Goal: Task Accomplishment & Management: Complete application form

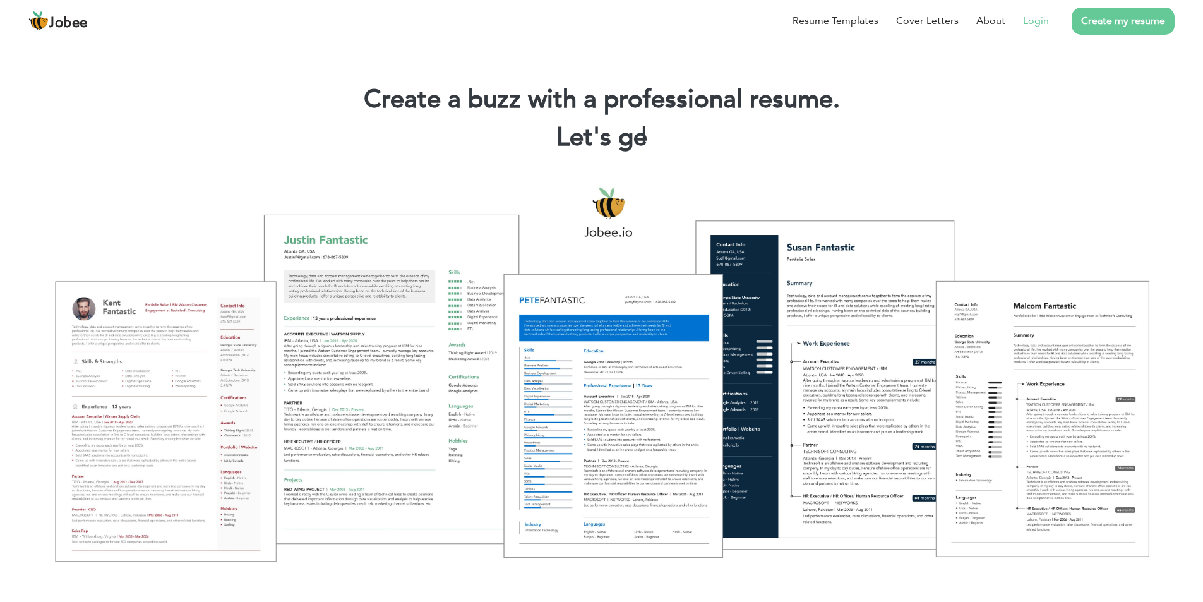
click at [1036, 21] on link "Login" at bounding box center [1036, 20] width 26 height 15
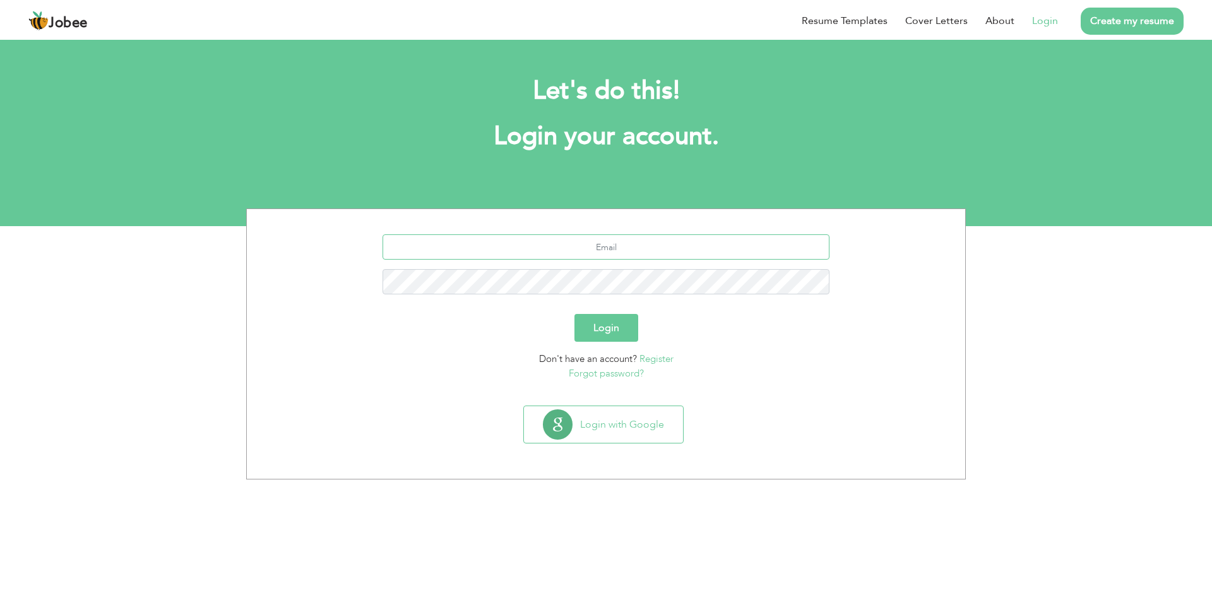
click at [602, 244] on input "text" at bounding box center [607, 246] width 448 height 25
type input "mohsinnishat92@gmail.com"
click at [574, 314] on button "Login" at bounding box center [606, 328] width 64 height 28
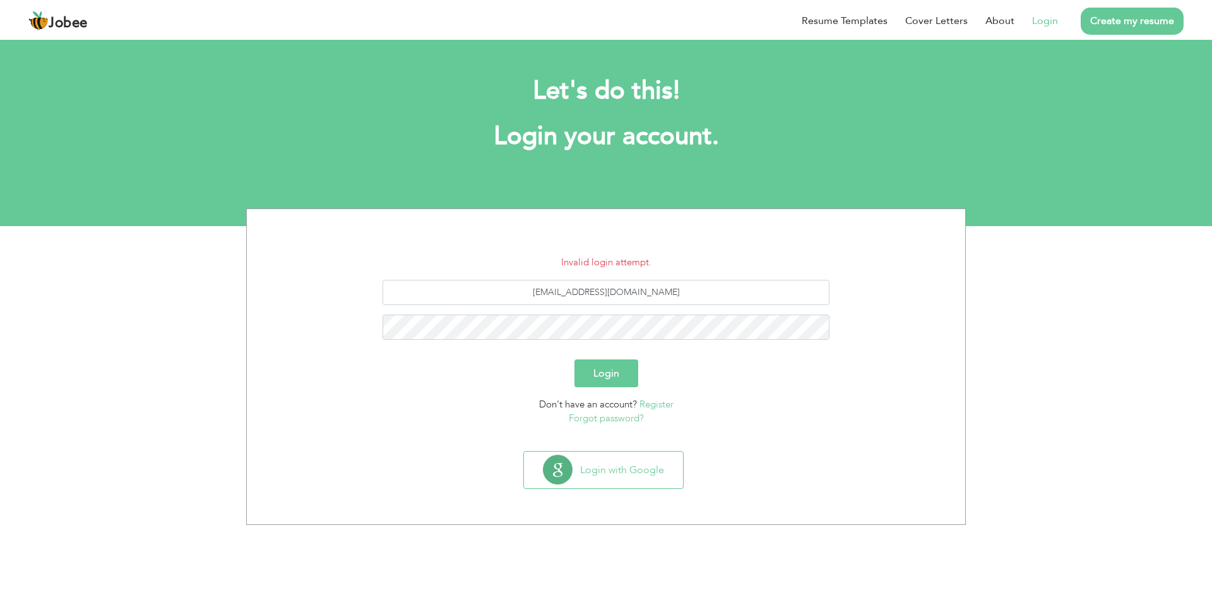
click at [612, 420] on link "Forgot password?" at bounding box center [606, 418] width 75 height 13
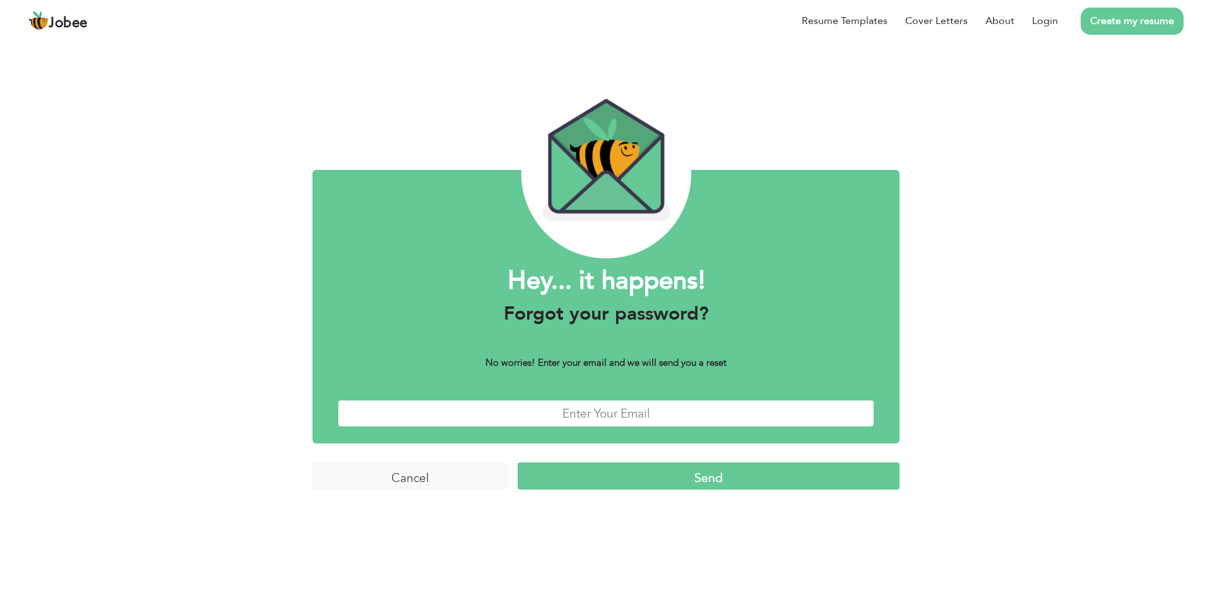
click at [622, 418] on input "text" at bounding box center [606, 413] width 537 height 27
type input "[EMAIL_ADDRESS][DOMAIN_NAME]"
click at [715, 477] on input "Send" at bounding box center [709, 475] width 382 height 27
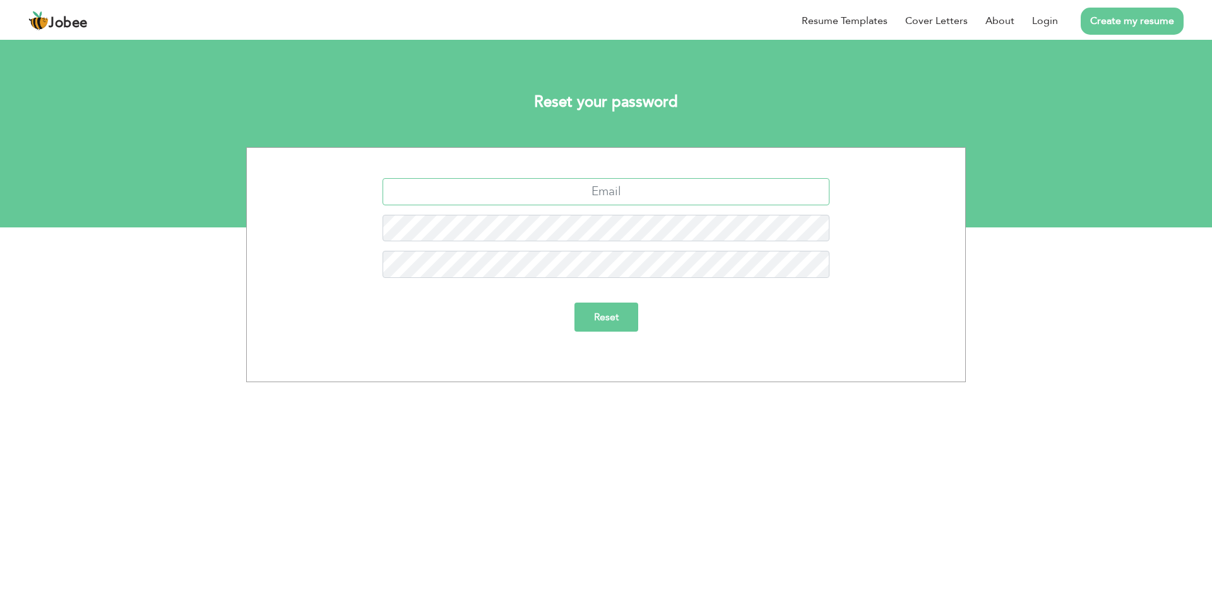
click at [628, 196] on input "text" at bounding box center [607, 191] width 448 height 27
type input "[EMAIL_ADDRESS][DOMAIN_NAME]"
click at [360, 223] on div at bounding box center [605, 233] width 699 height 37
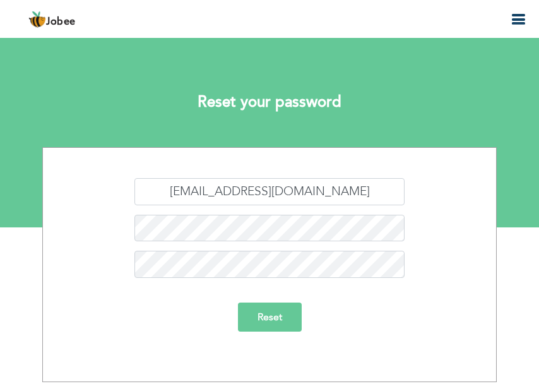
click at [273, 320] on input "Reset" at bounding box center [270, 316] width 64 height 29
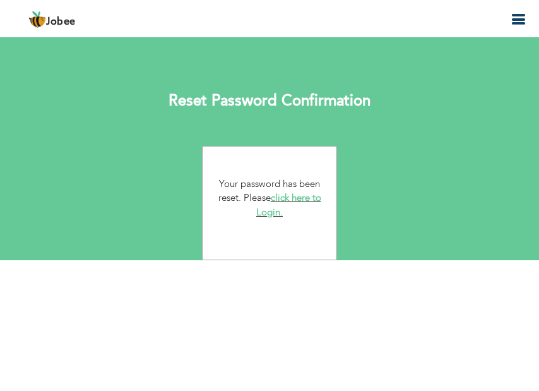
click at [300, 198] on link "click here to Login." at bounding box center [288, 204] width 65 height 27
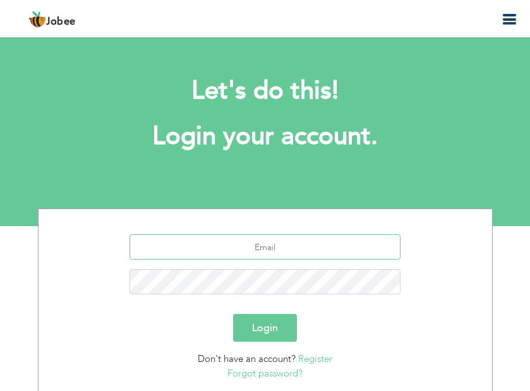
click at [278, 252] on input "text" at bounding box center [264, 246] width 271 height 25
type input "[EMAIL_ADDRESS][DOMAIN_NAME]"
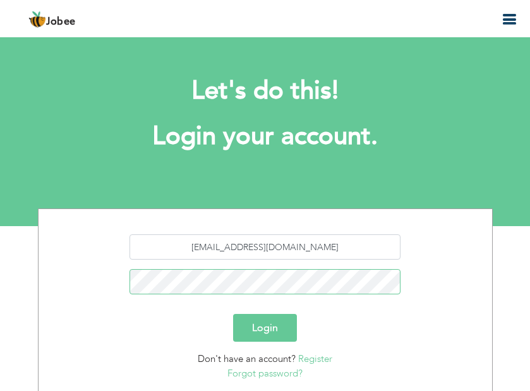
click at [233, 314] on button "Login" at bounding box center [265, 328] width 64 height 28
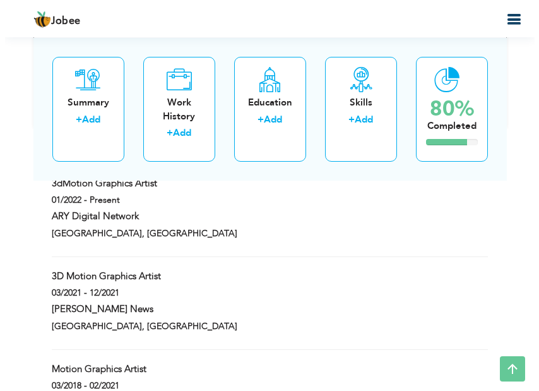
scroll to position [1136, 0]
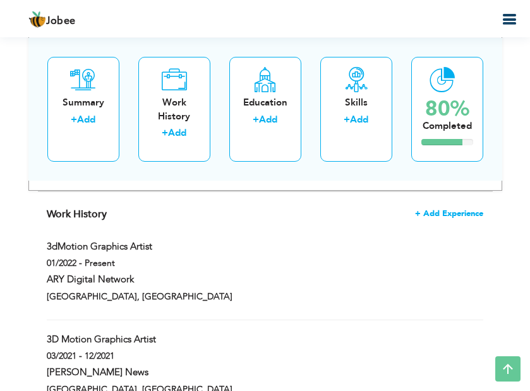
click at [450, 213] on span "+ Add Experience" at bounding box center [449, 213] width 68 height 9
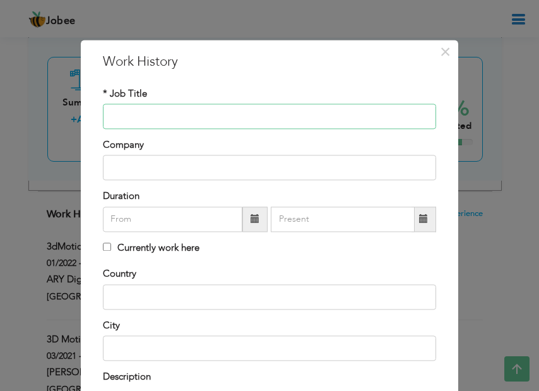
click at [148, 112] on input "text" at bounding box center [269, 116] width 333 height 25
type input "3D MOTION DESIGNER"
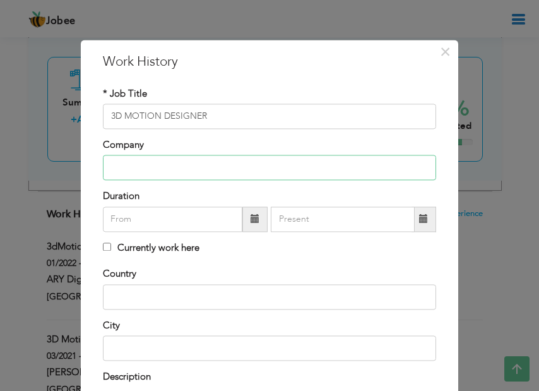
click at [168, 167] on input "text" at bounding box center [269, 167] width 333 height 25
type input "EXPRESS NEWS"
click at [251, 217] on span at bounding box center [255, 219] width 9 height 9
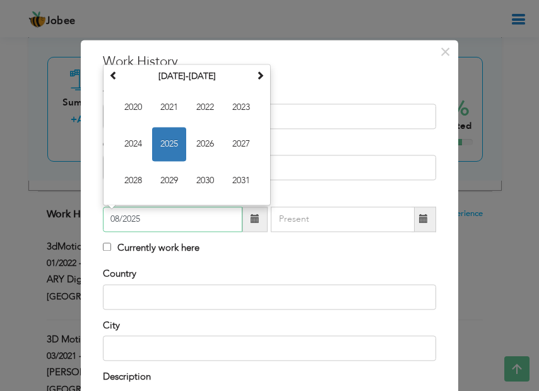
click at [165, 148] on span "2025" at bounding box center [169, 144] width 34 height 34
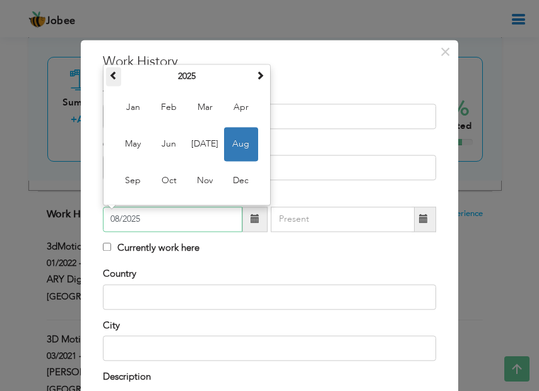
click at [110, 74] on span at bounding box center [113, 75] width 9 height 9
click at [200, 148] on span "Jul" at bounding box center [205, 144] width 34 height 34
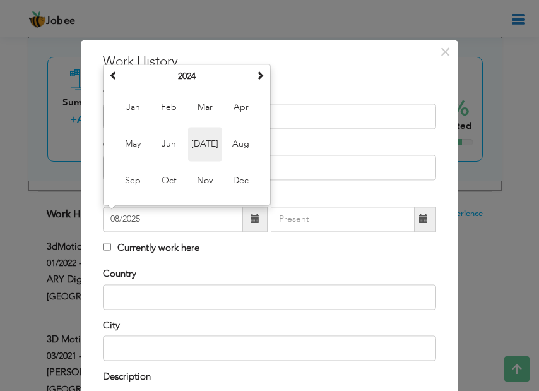
type input "07/2024"
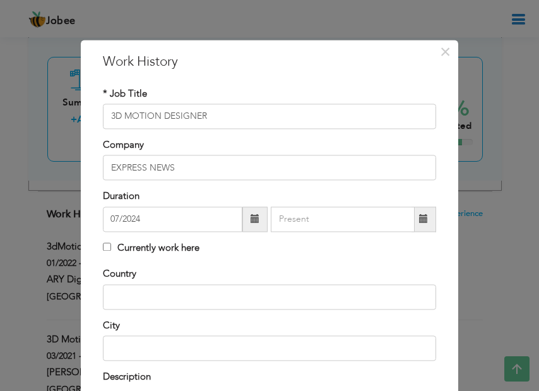
click at [419, 222] on span at bounding box center [423, 219] width 9 height 9
type input "08/2025"
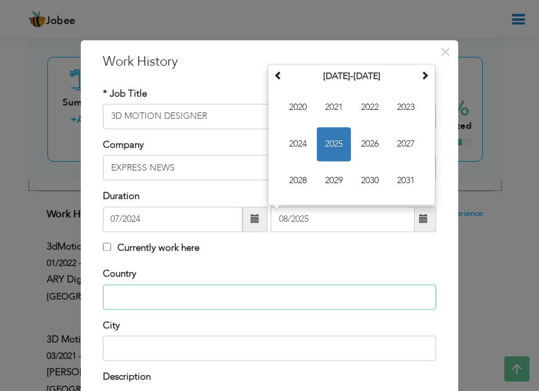
click at [158, 298] on input "text" at bounding box center [269, 296] width 333 height 25
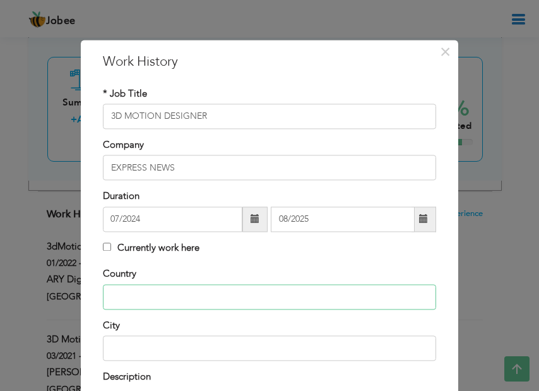
type input "Pakistan"
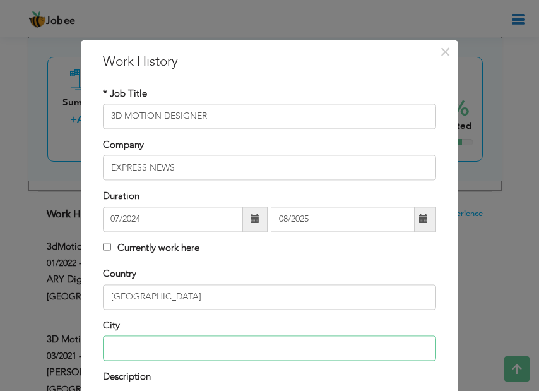
type input "Karachi."
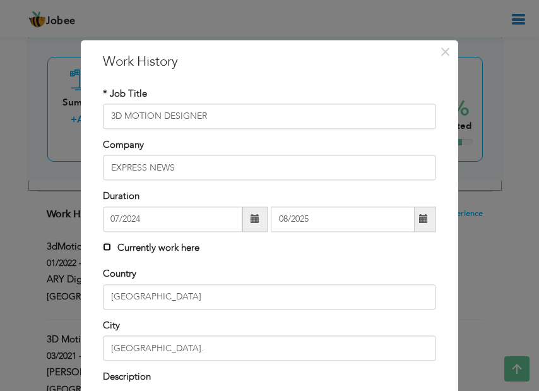
click at [103, 247] on input "Currently work here" at bounding box center [107, 246] width 8 height 8
checkbox input "true"
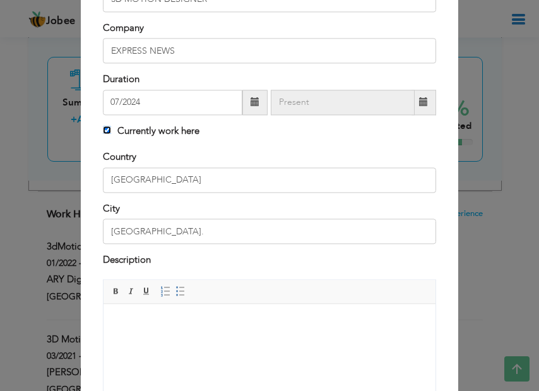
scroll to position [126, 0]
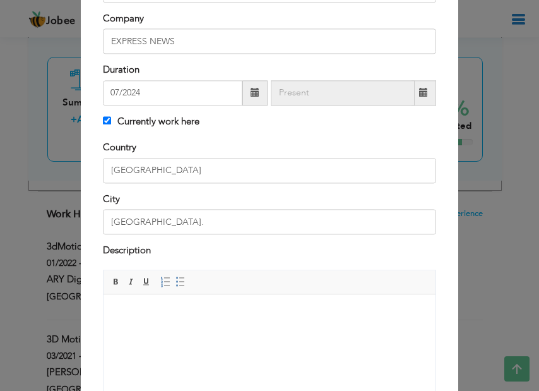
click at [266, 312] on body at bounding box center [269, 313] width 307 height 13
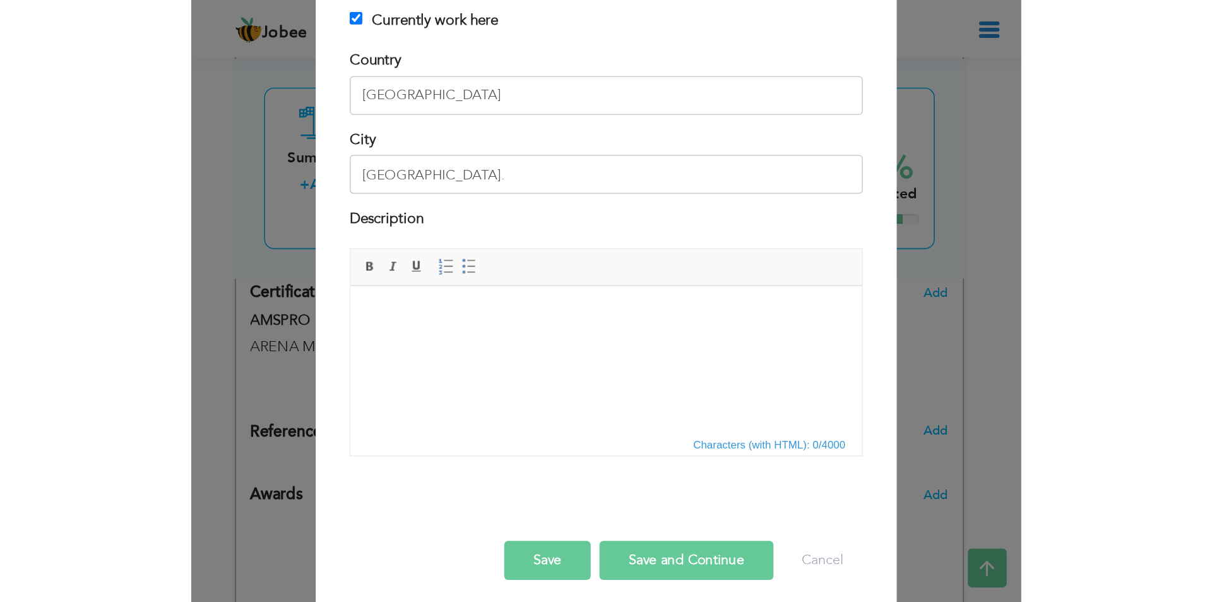
scroll to position [243, 0]
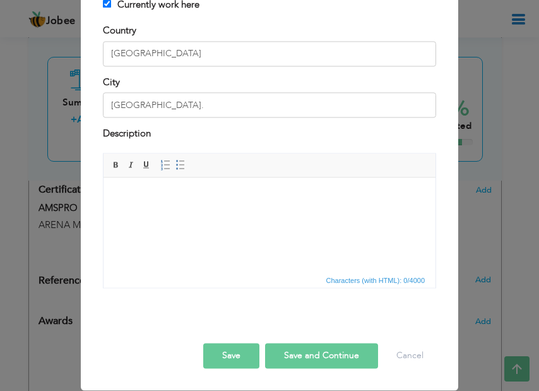
click at [198, 198] on body at bounding box center [269, 196] width 307 height 13
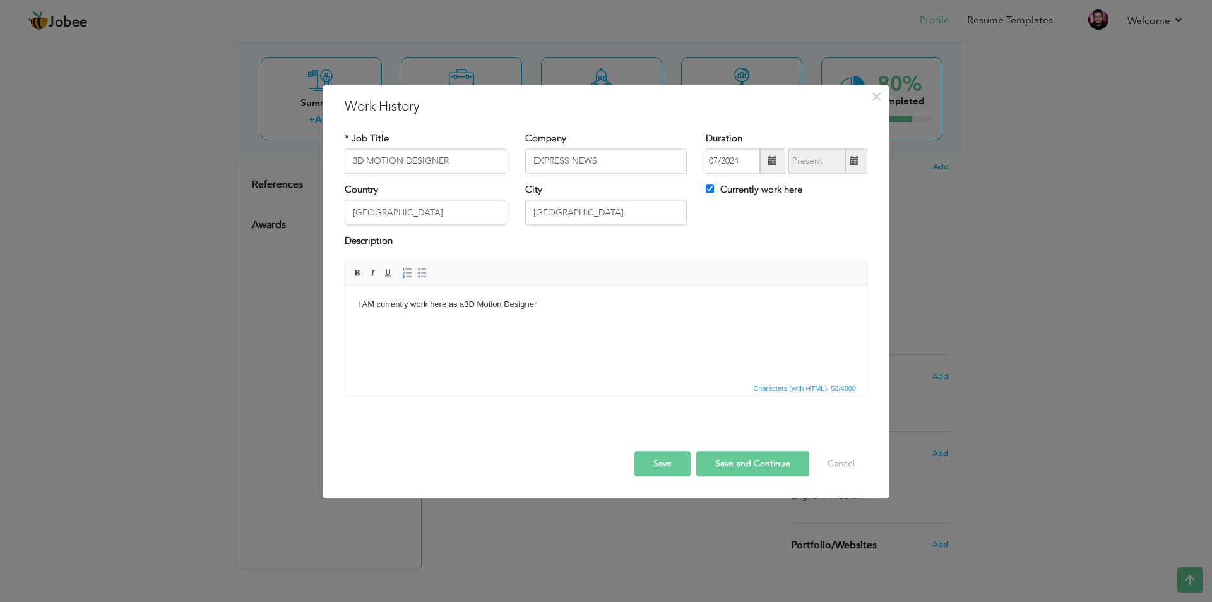
scroll to position [0, 0]
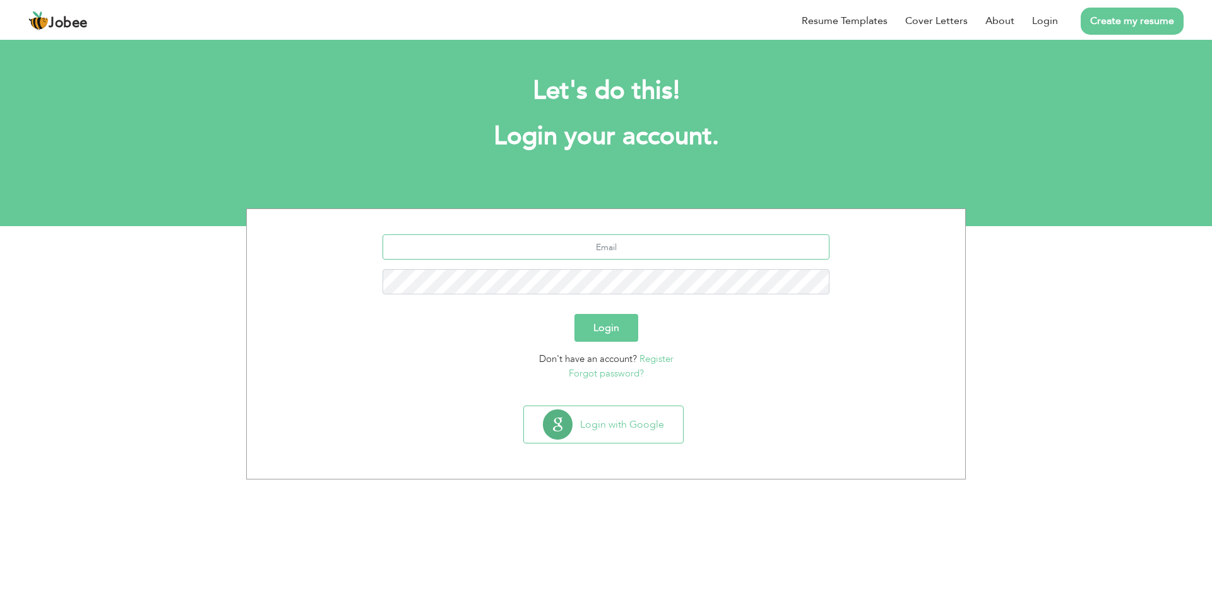
click at [607, 242] on input "text" at bounding box center [607, 246] width 448 height 25
type input "[EMAIL_ADDRESS][DOMAIN_NAME]"
click at [574, 314] on button "Login" at bounding box center [606, 328] width 64 height 28
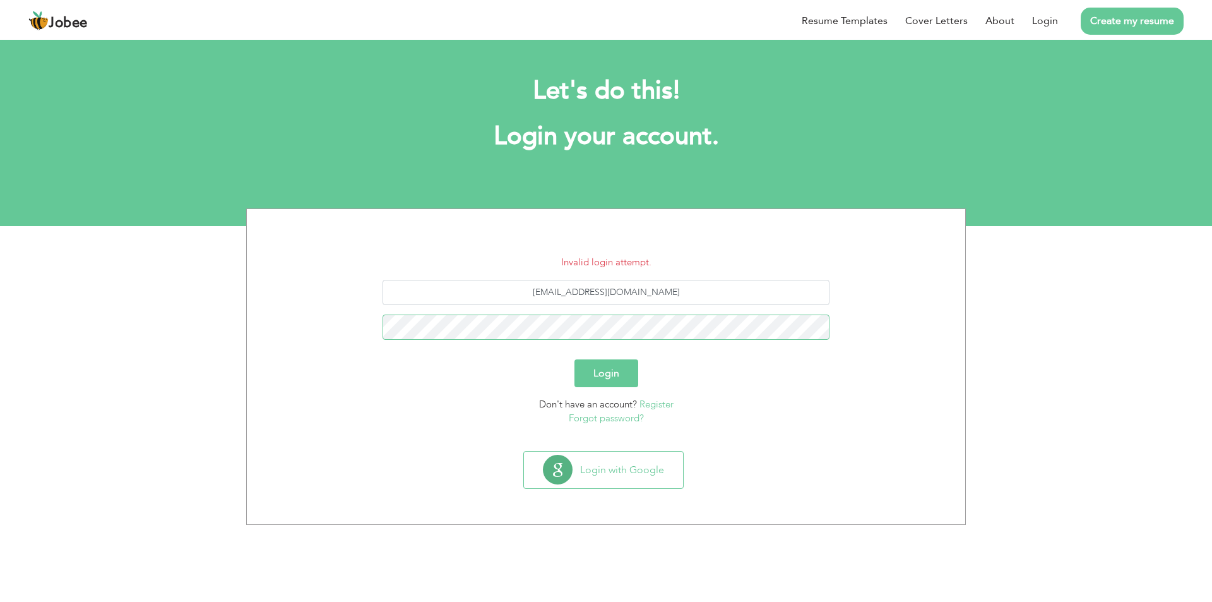
click at [574, 359] on button "Login" at bounding box center [606, 373] width 64 height 28
click at [601, 373] on button "Login" at bounding box center [606, 373] width 64 height 28
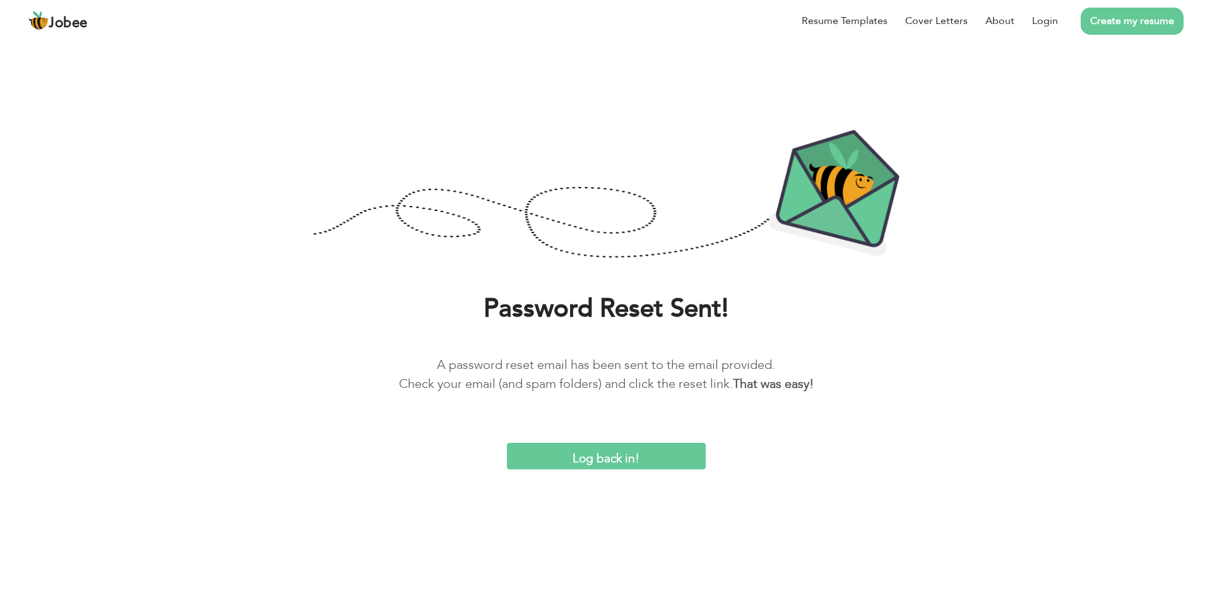
click at [609, 451] on input "Log back in!" at bounding box center [606, 455] width 199 height 27
click at [607, 460] on input "Log back in!" at bounding box center [606, 455] width 199 height 27
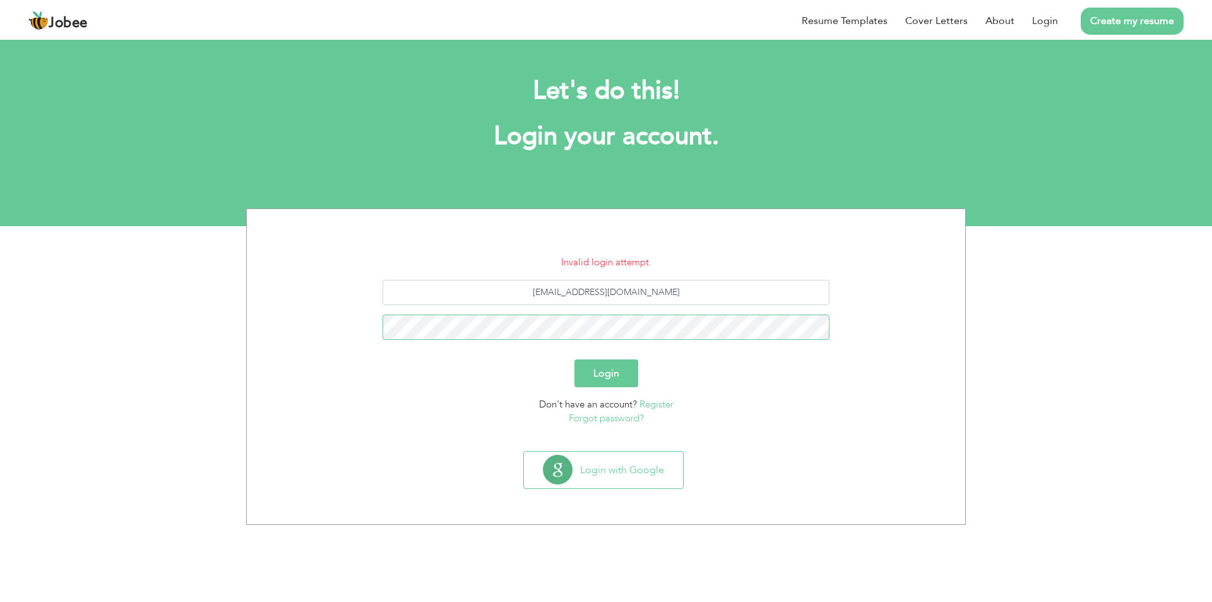
click at [574, 359] on button "Login" at bounding box center [606, 373] width 64 height 28
click at [619, 423] on link "Forgot password?" at bounding box center [606, 418] width 75 height 13
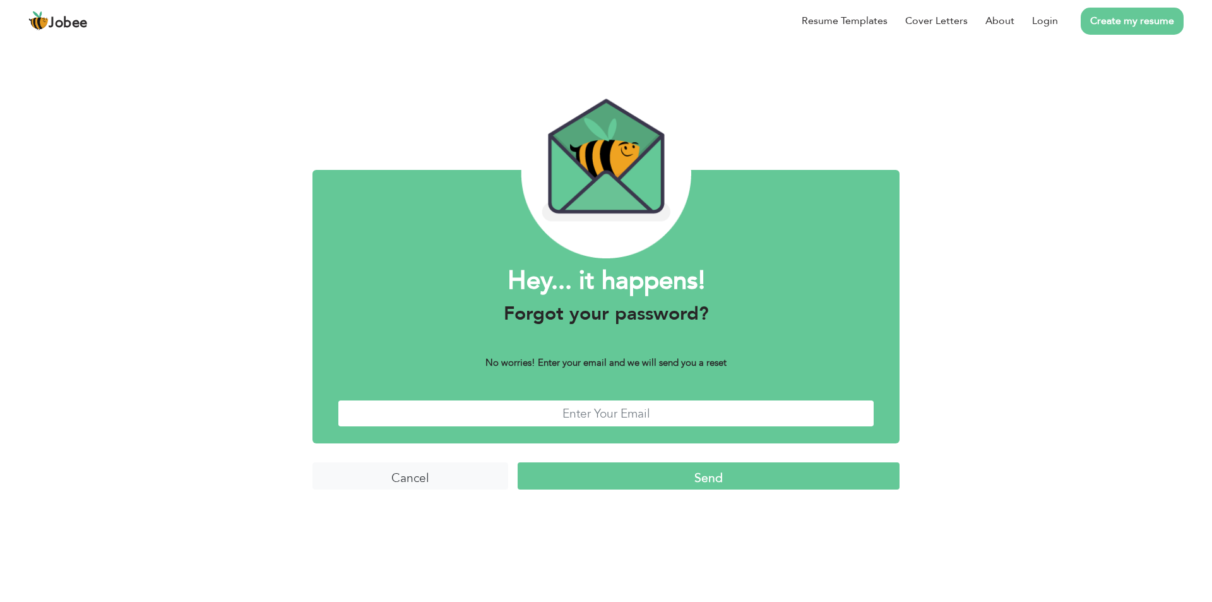
click at [606, 408] on input "text" at bounding box center [606, 413] width 537 height 27
type input "[EMAIL_ADDRESS][DOMAIN_NAME]"
click at [709, 475] on input "Send" at bounding box center [709, 475] width 382 height 27
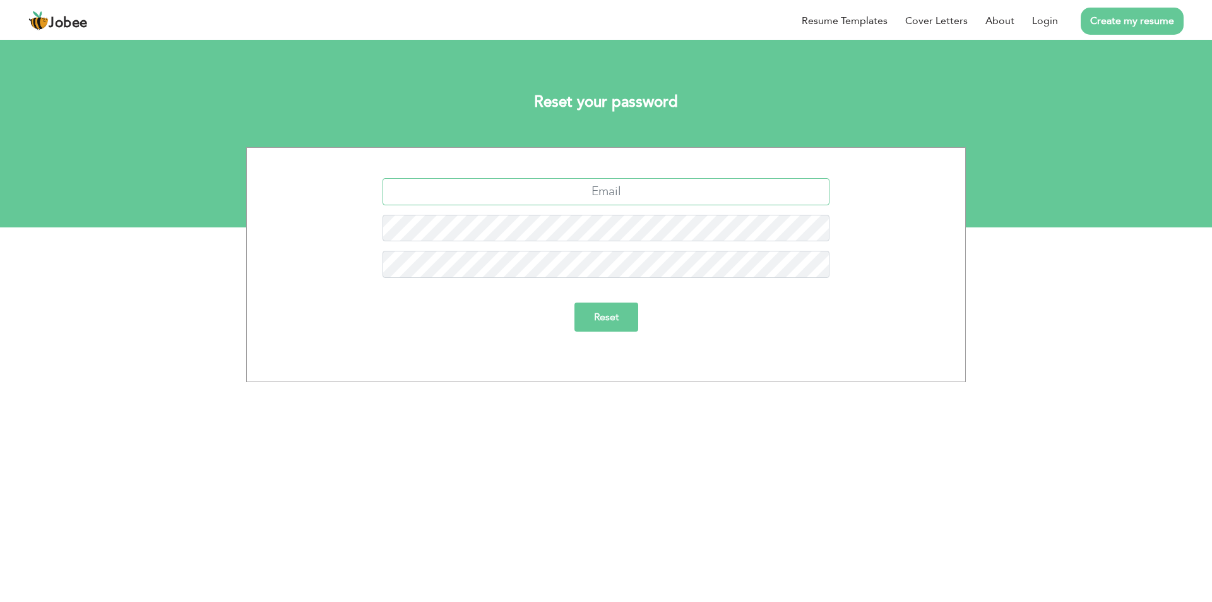
click at [618, 185] on input "text" at bounding box center [607, 191] width 448 height 27
type input "[EMAIL_ADDRESS][DOMAIN_NAME]"
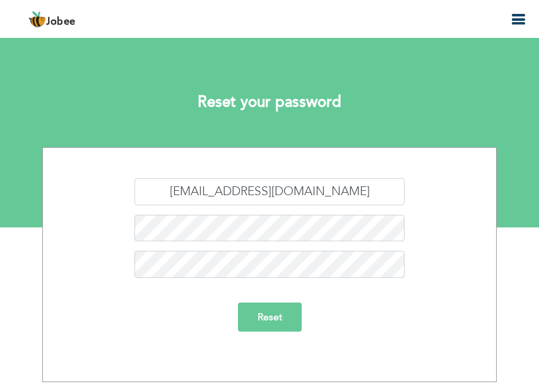
click at [267, 325] on input "Reset" at bounding box center [270, 316] width 64 height 29
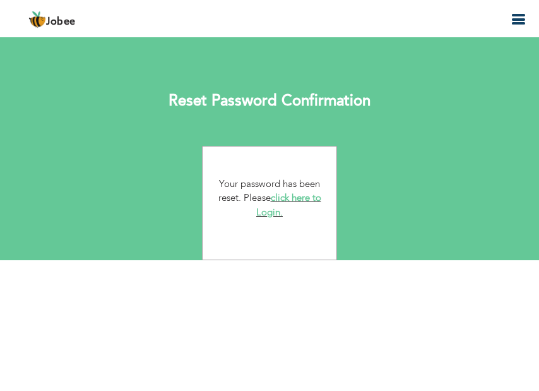
click at [289, 198] on link "click here to Login." at bounding box center [288, 204] width 65 height 27
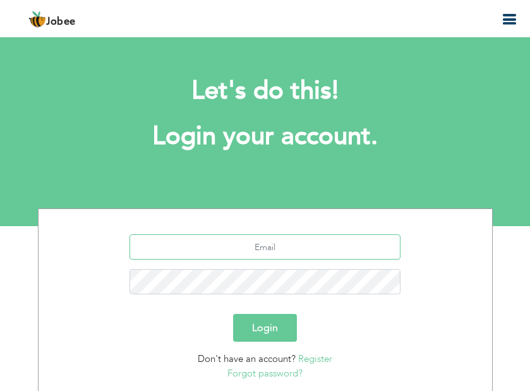
click at [257, 242] on input "text" at bounding box center [264, 246] width 271 height 25
type input "[EMAIL_ADDRESS][DOMAIN_NAME]"
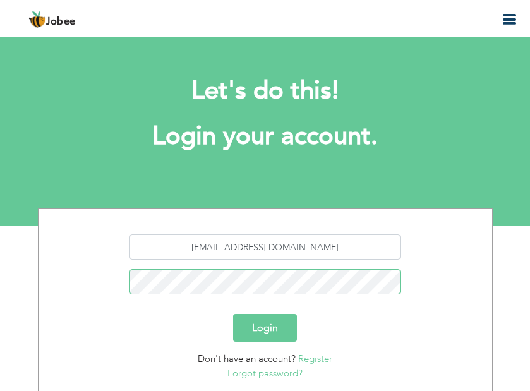
click at [233, 314] on button "Login" at bounding box center [265, 328] width 64 height 28
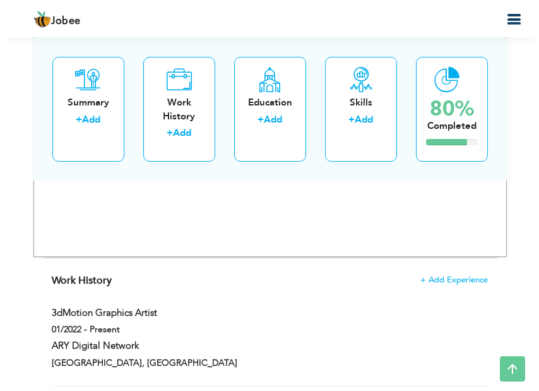
scroll to position [1136, 0]
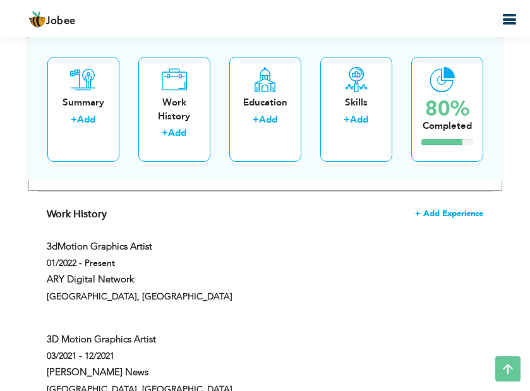
click at [434, 214] on span "+ Add Experience" at bounding box center [449, 213] width 68 height 9
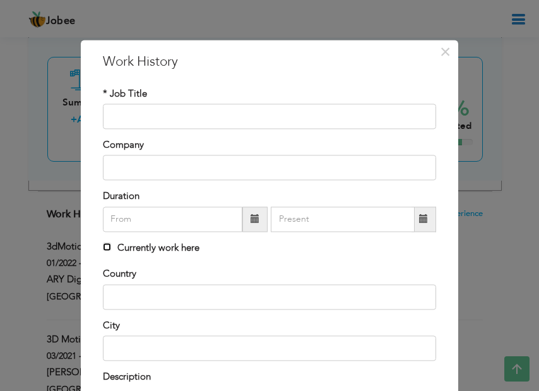
click at [103, 249] on input "Currently work here" at bounding box center [107, 246] width 8 height 8
checkbox input "true"
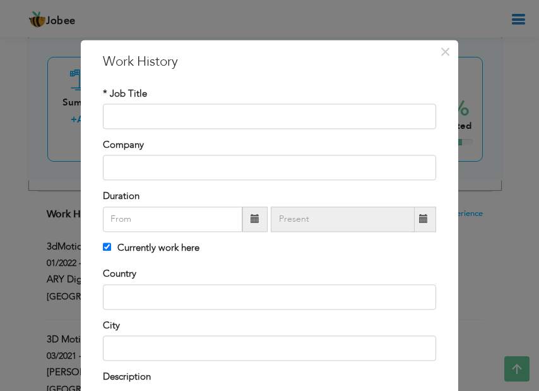
click at [252, 223] on span at bounding box center [255, 219] width 9 height 9
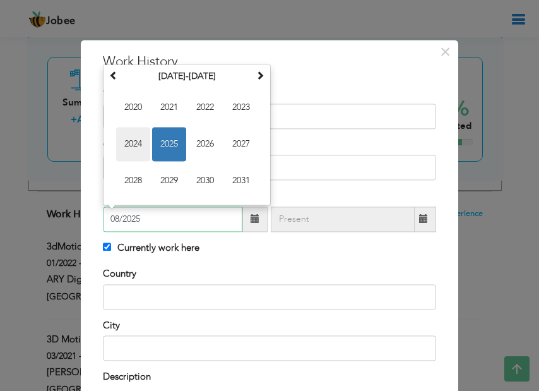
click at [131, 143] on span "2024" at bounding box center [133, 144] width 34 height 34
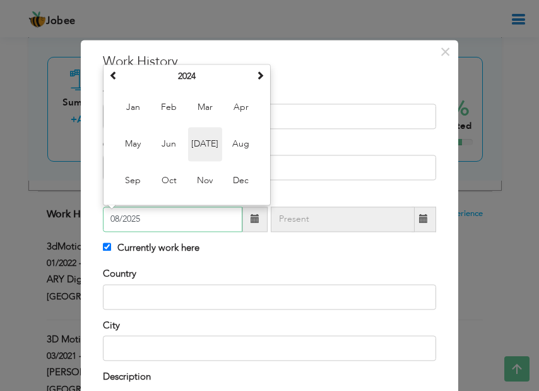
click at [195, 142] on span "Jul" at bounding box center [205, 144] width 34 height 34
type input "07/2024"
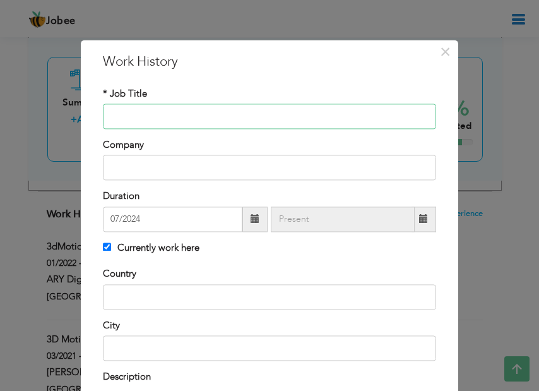
click at [146, 110] on input "text" at bounding box center [269, 116] width 333 height 25
click at [145, 110] on input "text" at bounding box center [269, 116] width 333 height 25
click at [125, 114] on input "3D motionDesigner" at bounding box center [269, 116] width 333 height 25
type input "3D MotionDesigner"
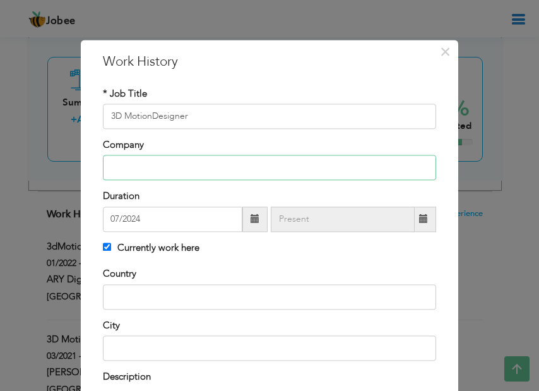
click at [149, 162] on input "text" at bounding box center [269, 167] width 333 height 25
type input "e"
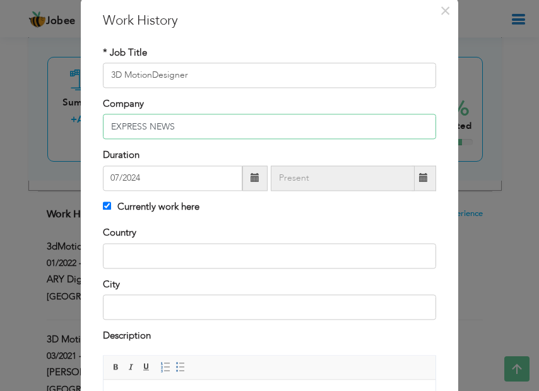
scroll to position [63, 0]
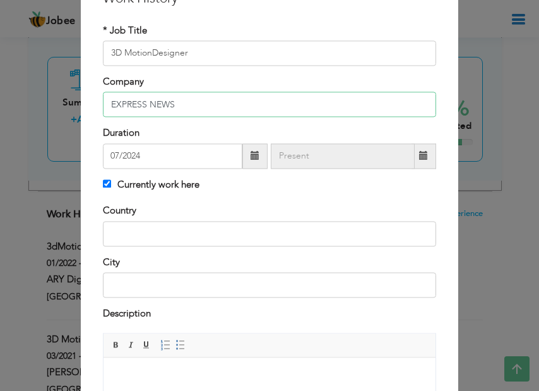
type input "EXPRESS NEWS"
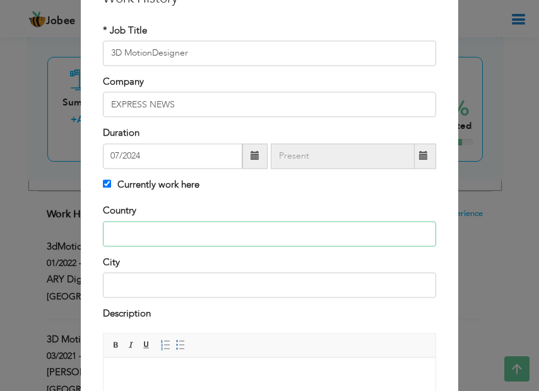
click at [171, 237] on input "text" at bounding box center [269, 233] width 333 height 25
type input "[GEOGRAPHIC_DATA]"
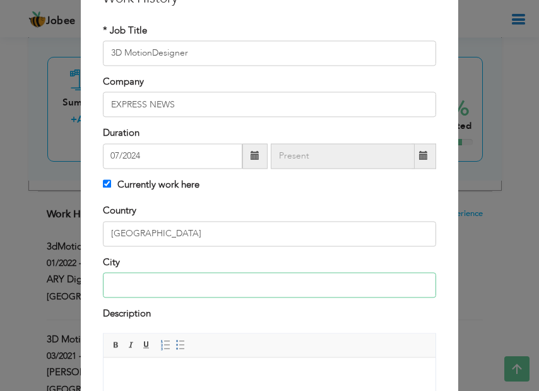
type input "Karachi."
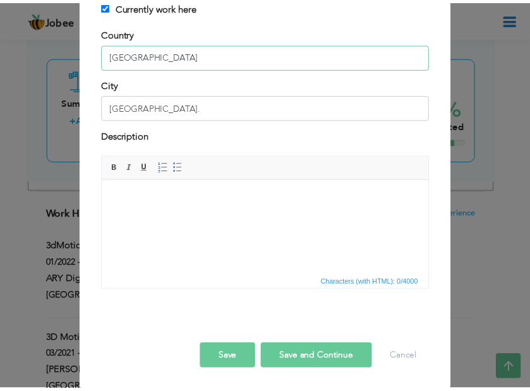
scroll to position [243, 0]
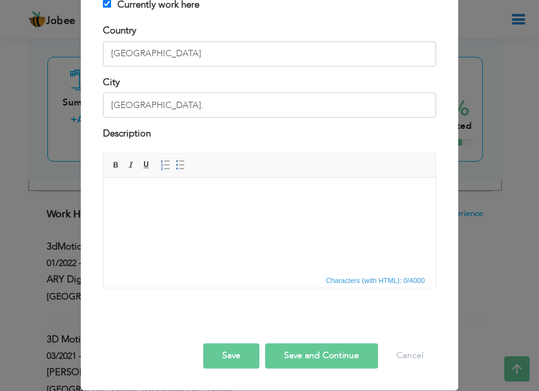
click at [187, 194] on body at bounding box center [269, 196] width 307 height 13
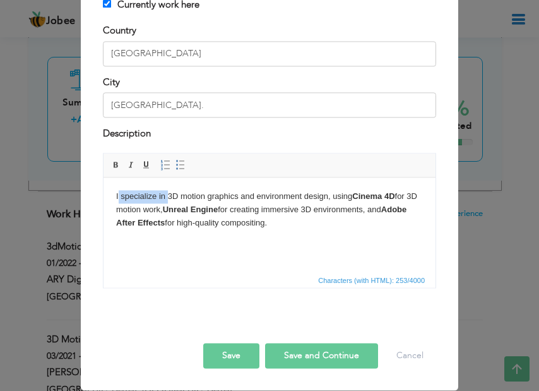
drag, startPoint x: 167, startPoint y: 193, endPoint x: 117, endPoint y: 198, distance: 50.1
click at [117, 198] on body "I specialize in 3D motion graphics and environment design, using Cinema 4D for …" at bounding box center [269, 209] width 307 height 39
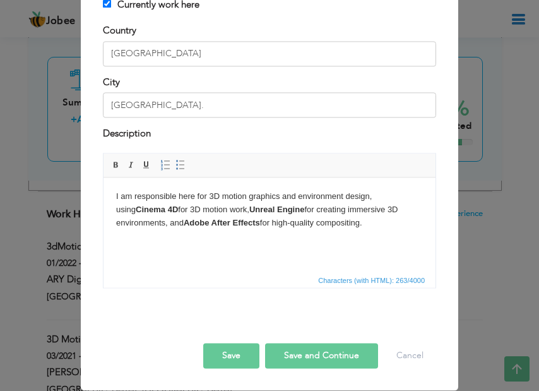
click at [227, 357] on button "Save" at bounding box center [231, 355] width 56 height 25
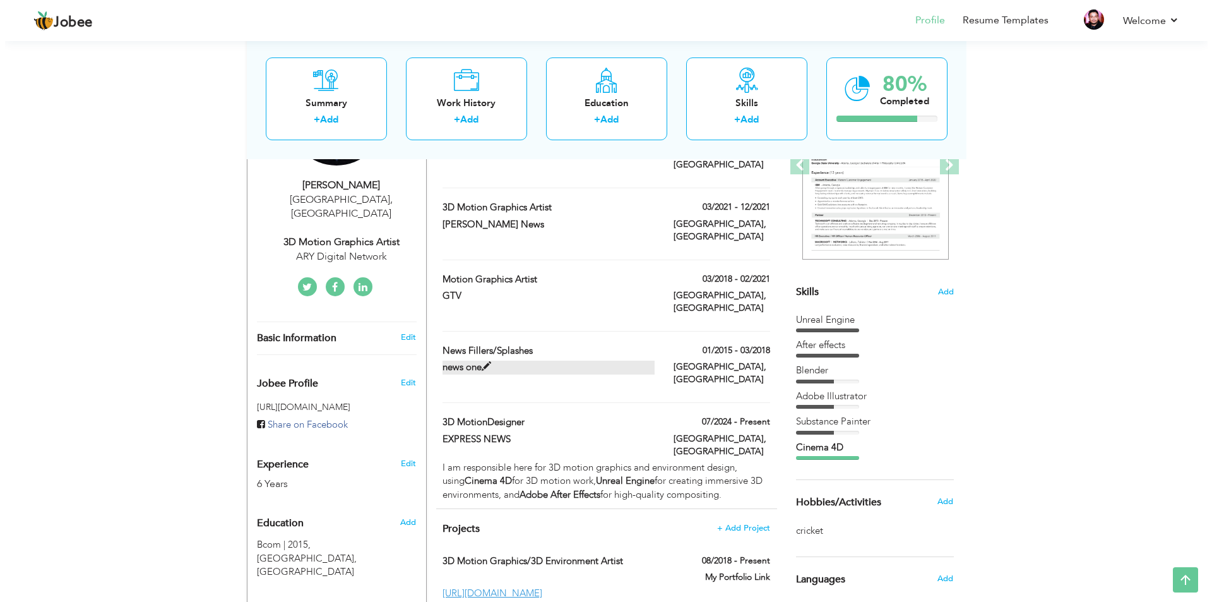
scroll to position [138, 0]
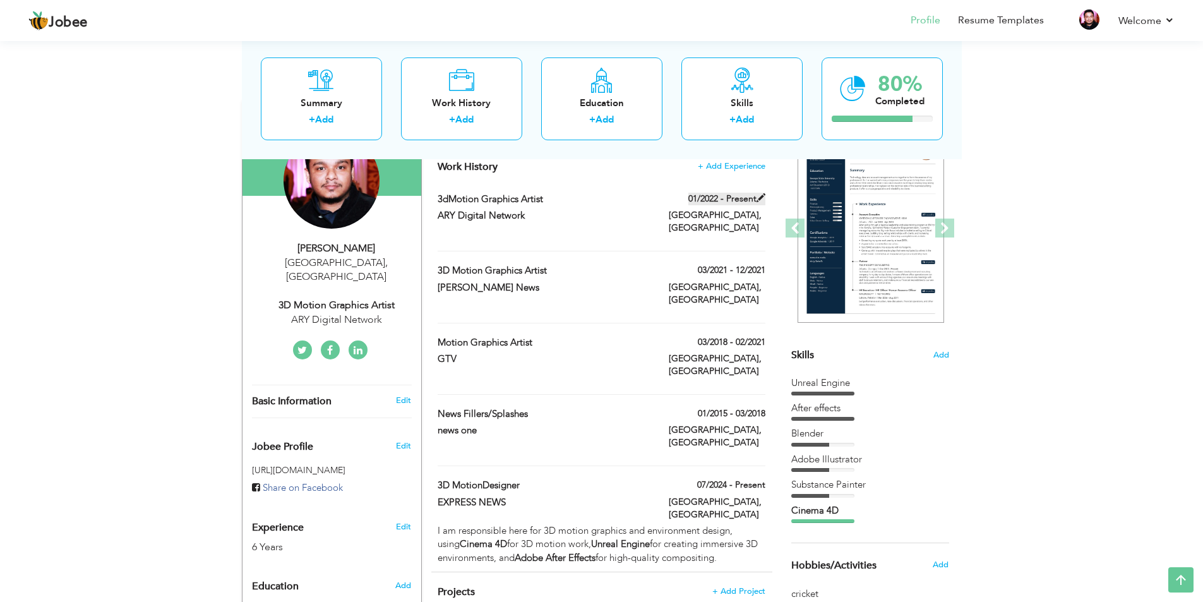
click at [538, 196] on span at bounding box center [760, 197] width 9 height 9
type input "3dMotion Graphics Artist"
type input "ARY Digital Network"
type input "01/2022"
type input "Karachi"
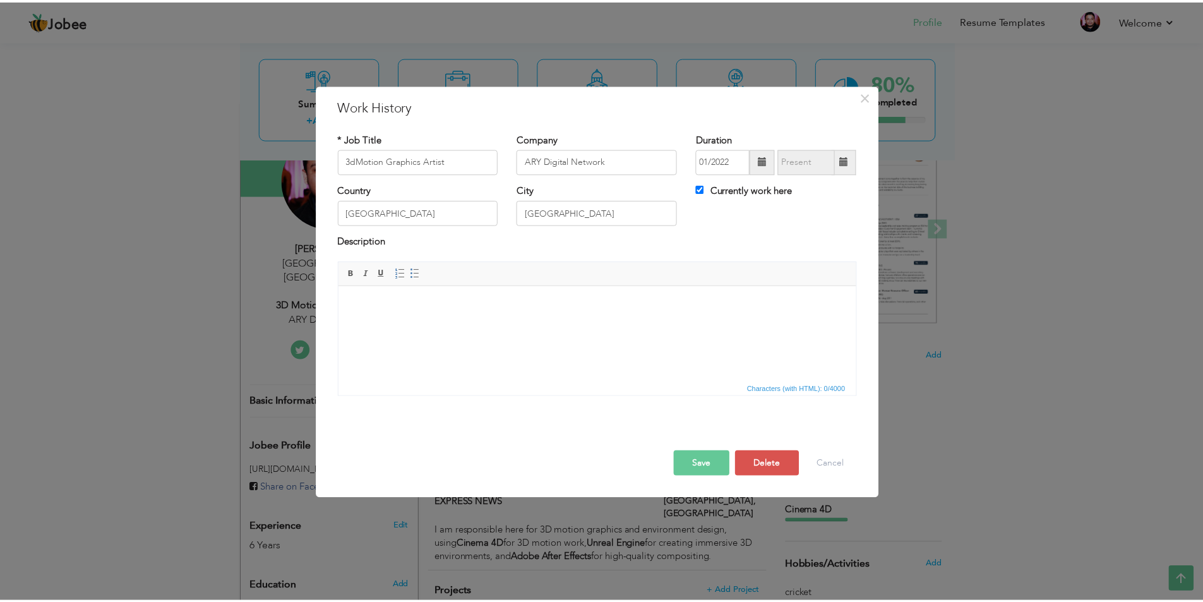
scroll to position [0, 0]
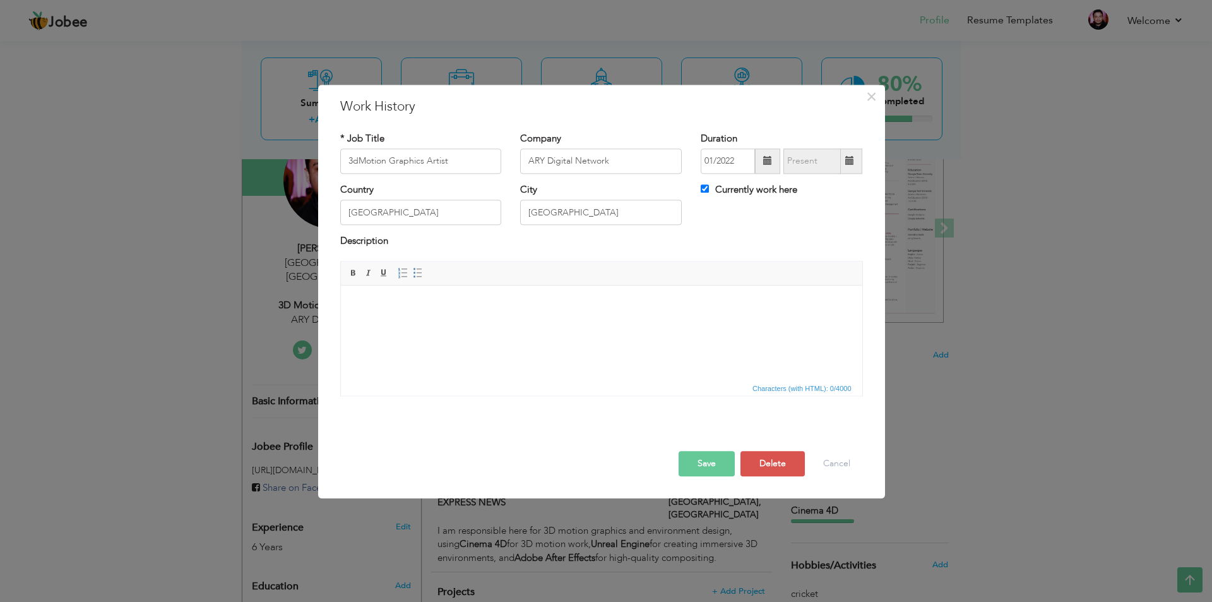
click at [538, 160] on span at bounding box center [767, 161] width 9 height 9
click at [538, 161] on span at bounding box center [850, 160] width 25 height 25
click at [538, 160] on span at bounding box center [849, 161] width 9 height 9
click at [538, 162] on span at bounding box center [849, 161] width 9 height 9
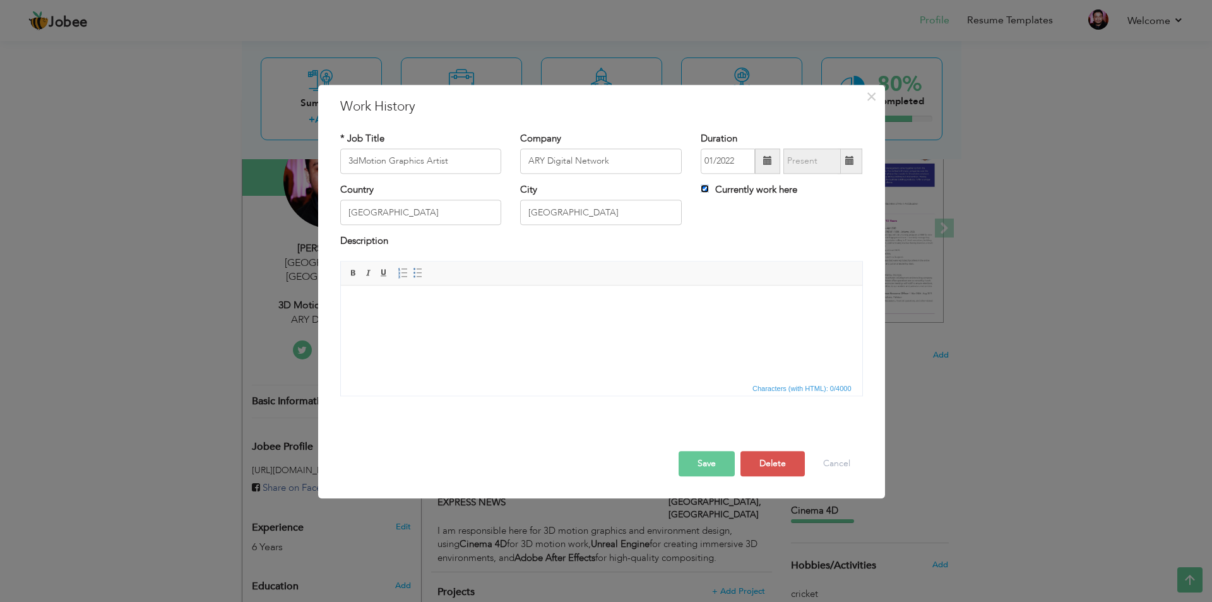
click at [538, 192] on input "Currently work here" at bounding box center [705, 188] width 8 height 8
checkbox input "false"
click at [538, 160] on span at bounding box center [849, 161] width 9 height 9
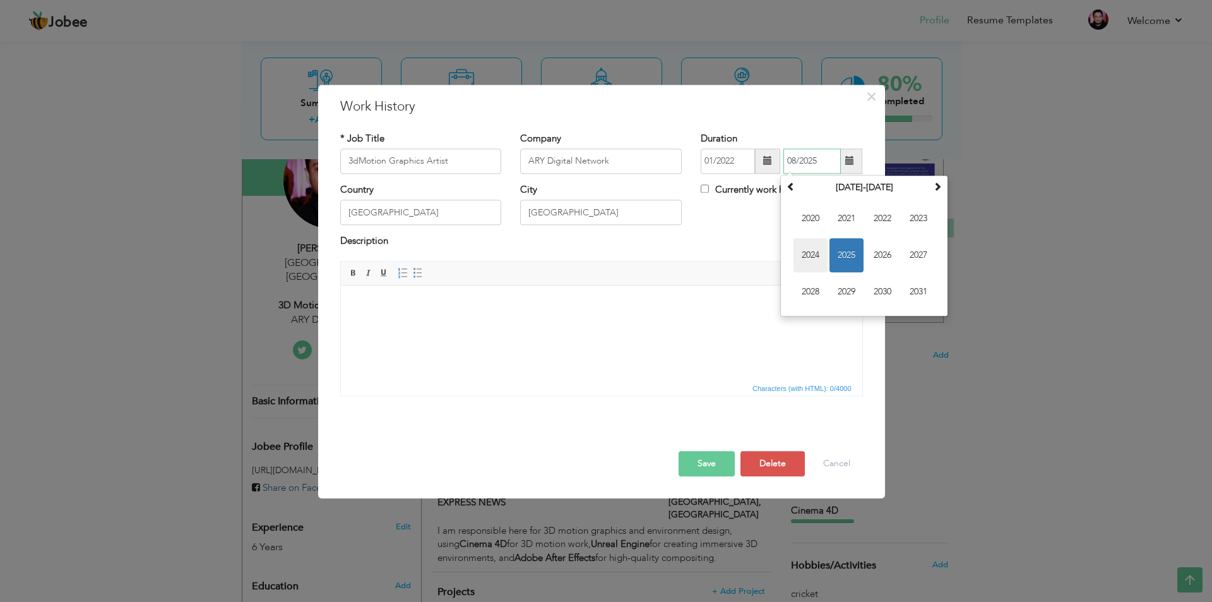
click at [538, 251] on span "2024" at bounding box center [810, 255] width 34 height 34
click at [538, 160] on span at bounding box center [849, 161] width 9 height 9
click at [538, 254] on span "Jun" at bounding box center [846, 255] width 34 height 34
type input "06/2025"
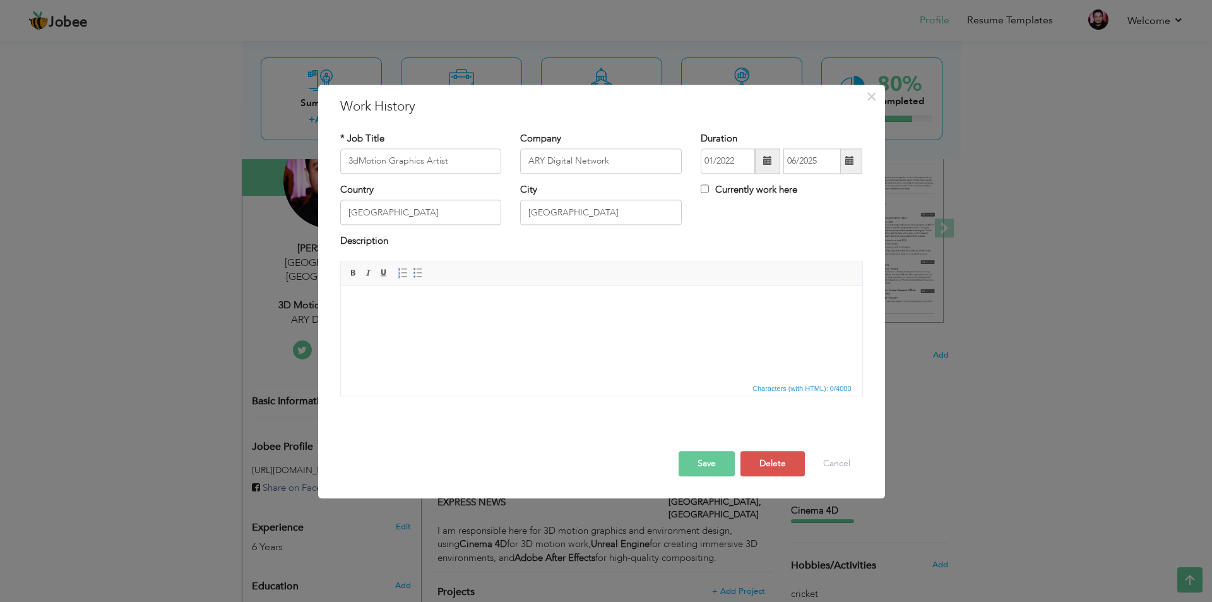
click at [484, 302] on body at bounding box center [601, 304] width 496 height 13
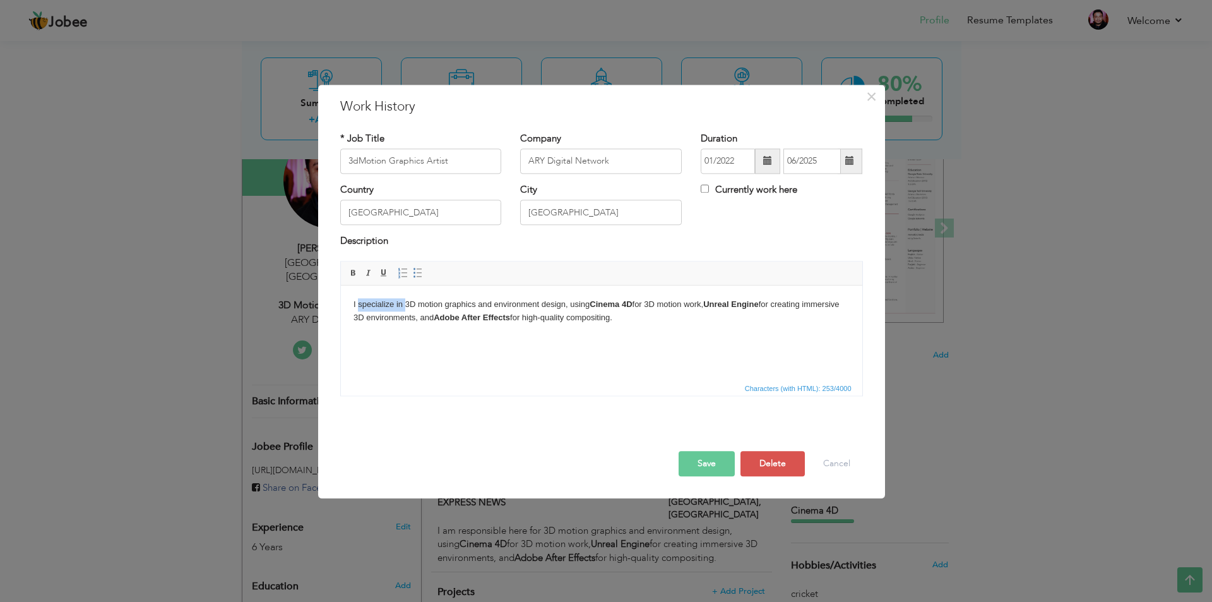
drag, startPoint x: 403, startPoint y: 303, endPoint x: 359, endPoint y: 302, distance: 44.8
click at [359, 302] on body "I specialize in 3D motion graphics and environment design, using Cinema 4D for …" at bounding box center [601, 311] width 496 height 27
drag, startPoint x: 485, startPoint y: 315, endPoint x: 813, endPoint y: 292, distance: 329.1
click at [538, 292] on html "I was reponsible for making 3D motion graphics and environment design, using Ci…" at bounding box center [600, 311] width 521 height 52
click at [538, 303] on body "I was reponsible for making 3D motion graphics and environment design, using Ci…" at bounding box center [601, 311] width 496 height 27
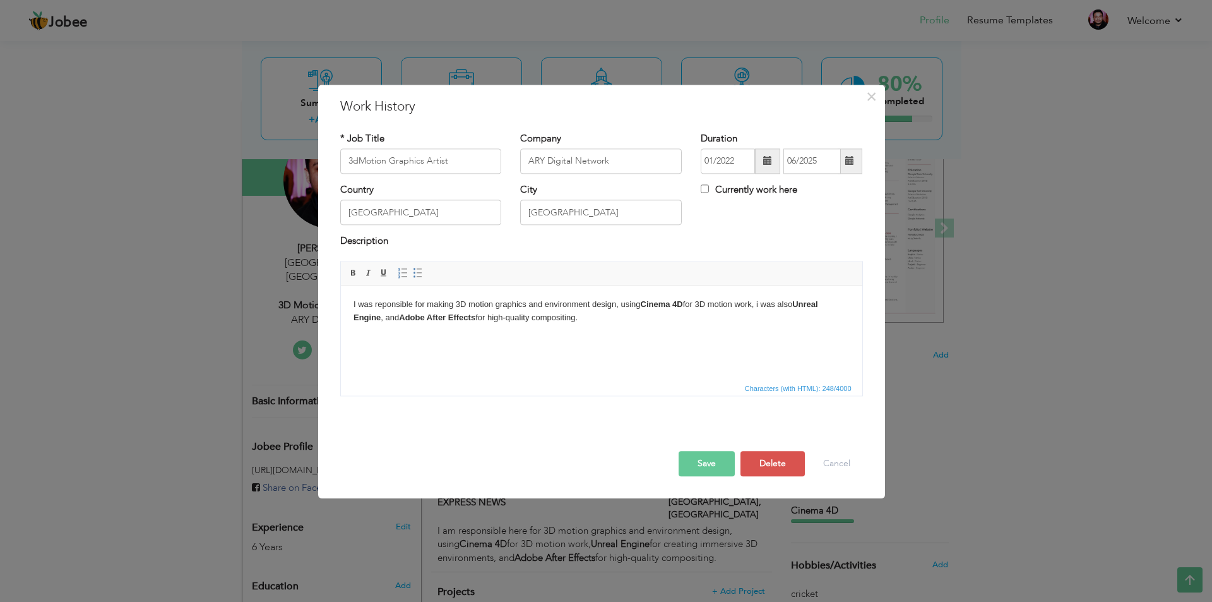
click at [379, 316] on strong "Unreal Engine" at bounding box center [585, 310] width 465 height 23
drag, startPoint x: 615, startPoint y: 305, endPoint x: 529, endPoint y: 308, distance: 86.5
click at [529, 308] on body "I was reponsible for making 3D motion graphics and environment design, using Ci…" at bounding box center [601, 311] width 496 height 27
click at [359, 160] on input "3dMotion Graphics Artist" at bounding box center [421, 160] width 162 height 25
type input "3d Motion Graphics Artist"
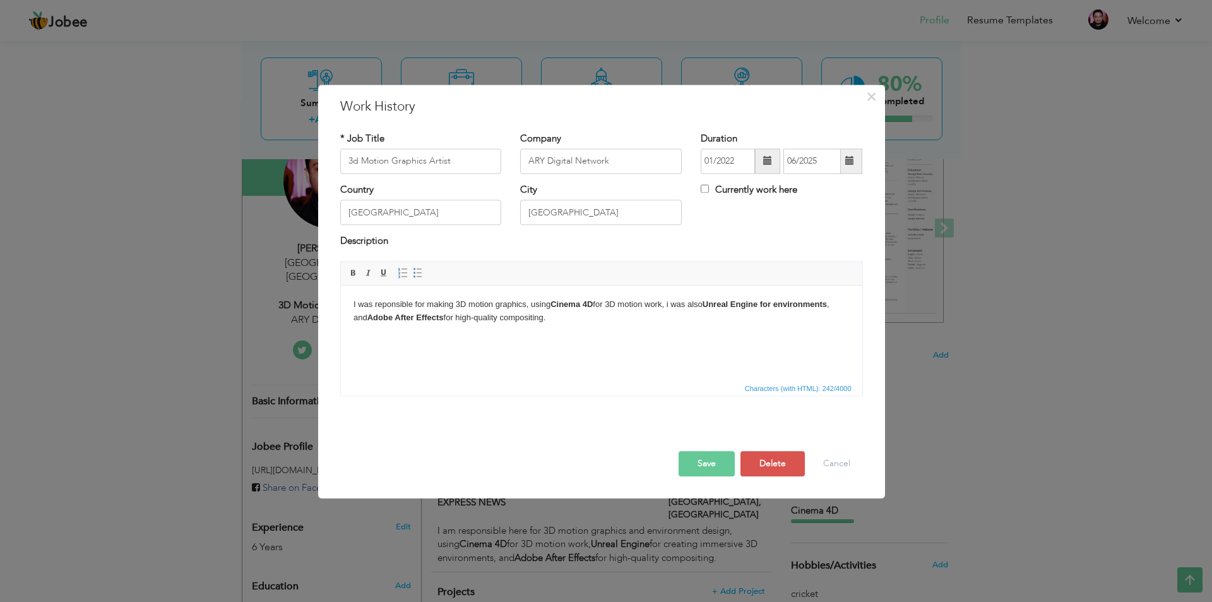
click at [538, 390] on button "Save" at bounding box center [707, 463] width 56 height 25
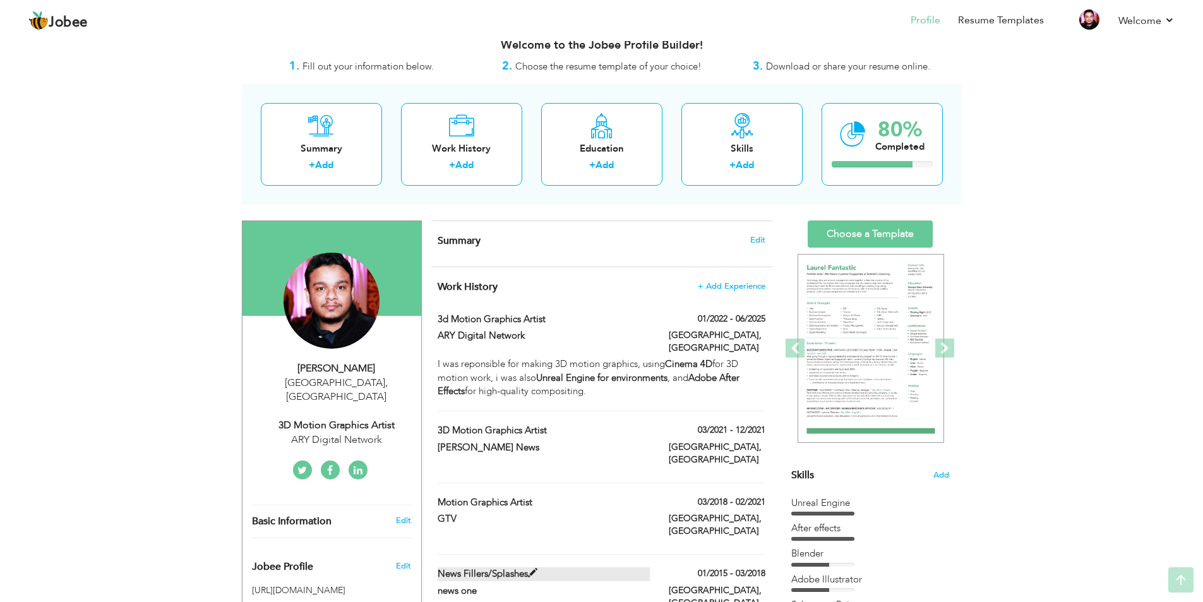
scroll to position [11, 0]
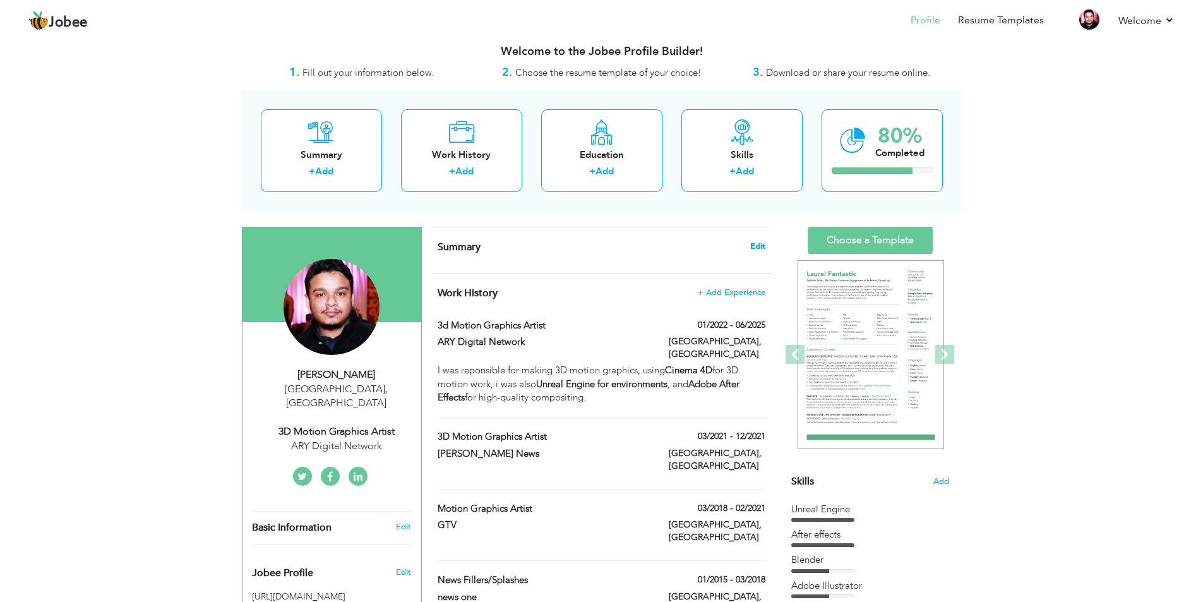
click at [538, 247] on span "Edit" at bounding box center [757, 246] width 15 height 9
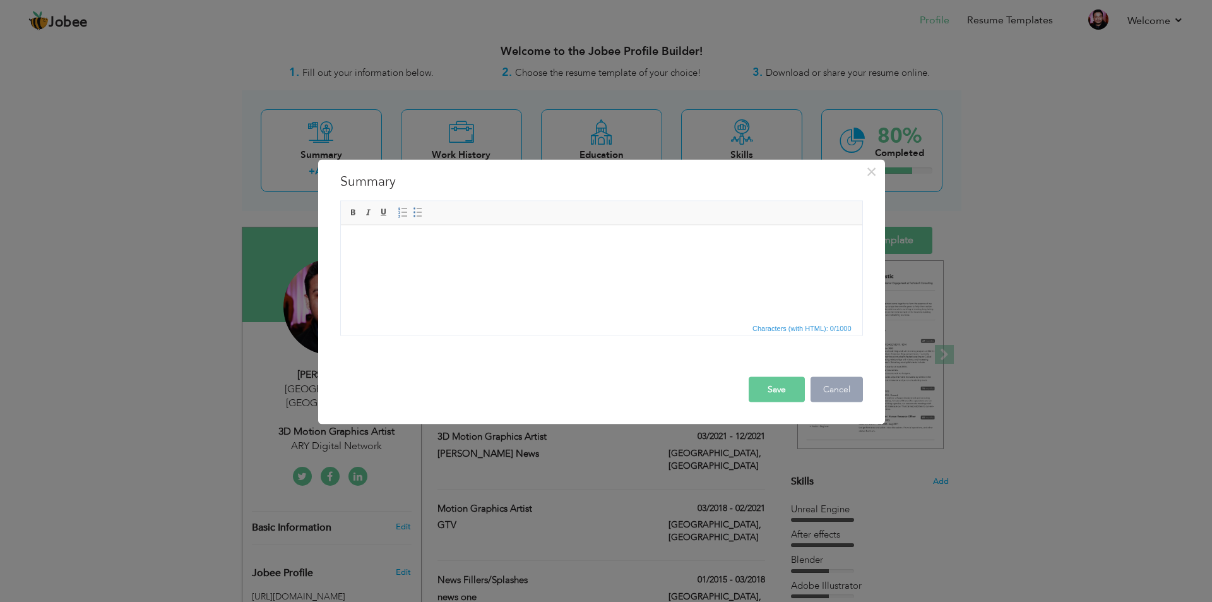
click at [538, 389] on button "Cancel" at bounding box center [837, 388] width 52 height 25
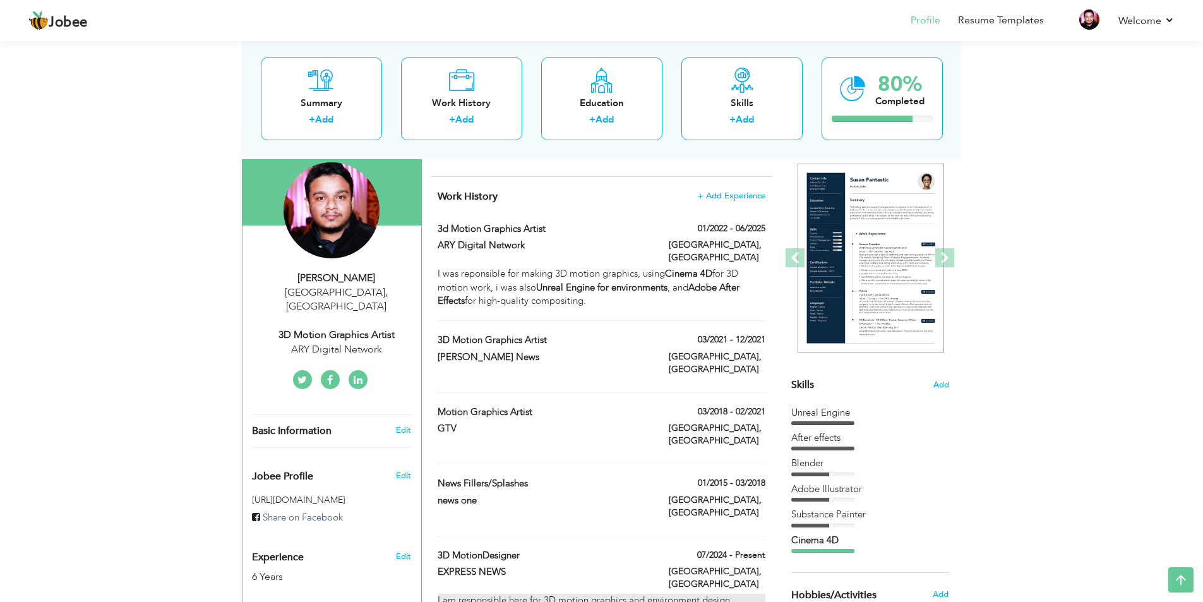
scroll to position [74, 0]
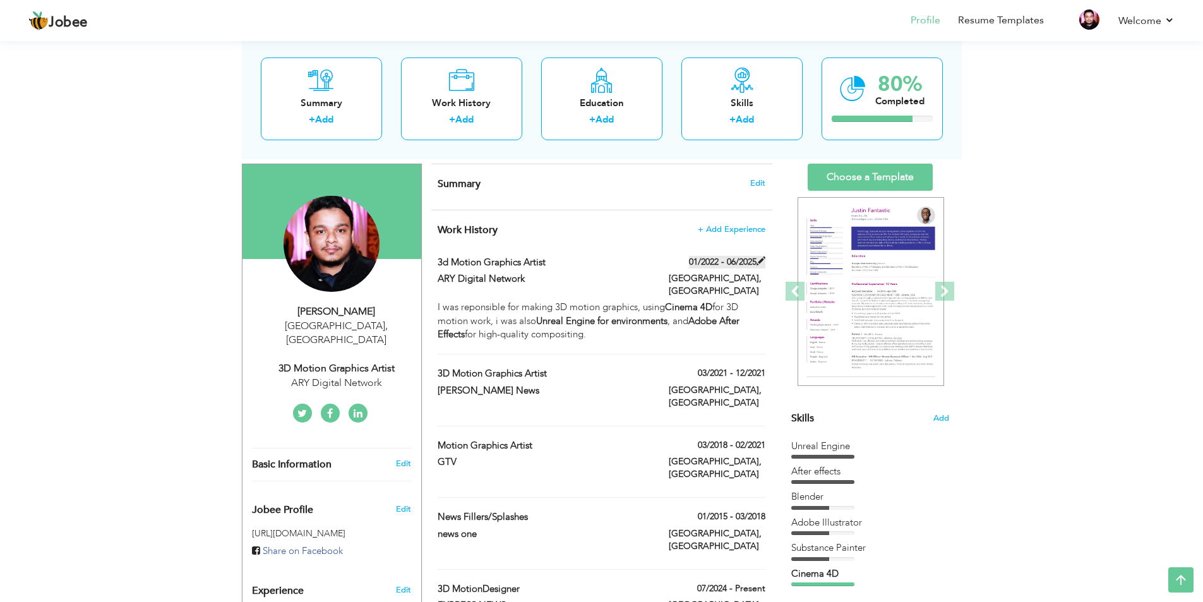
click at [538, 260] on span at bounding box center [760, 260] width 9 height 9
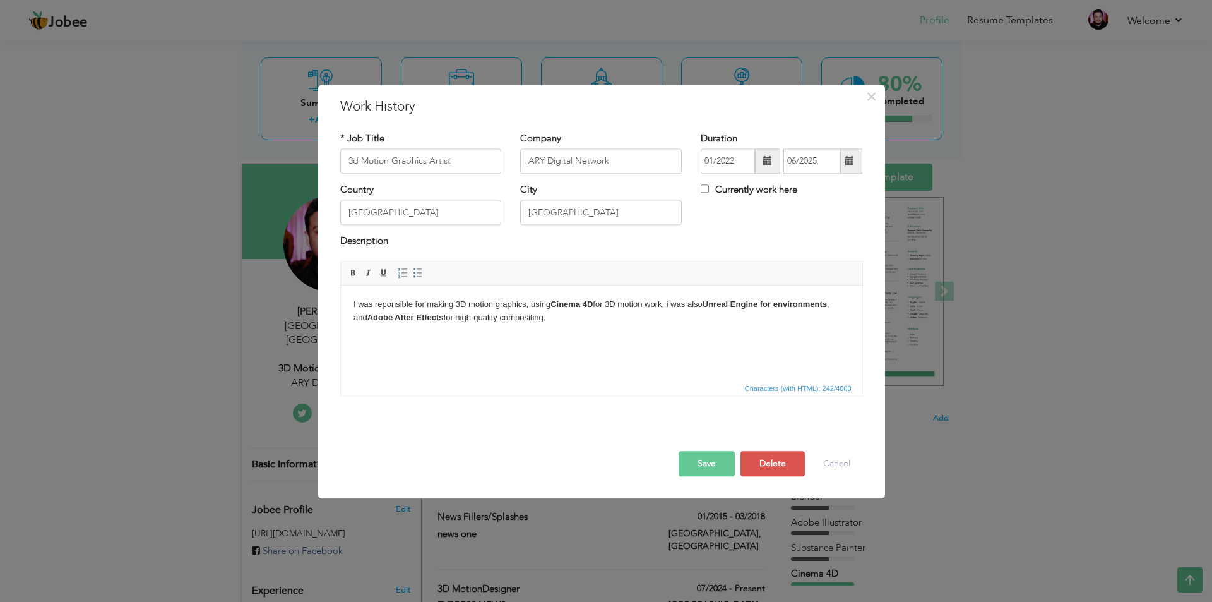
click at [538, 162] on span at bounding box center [849, 161] width 9 height 9
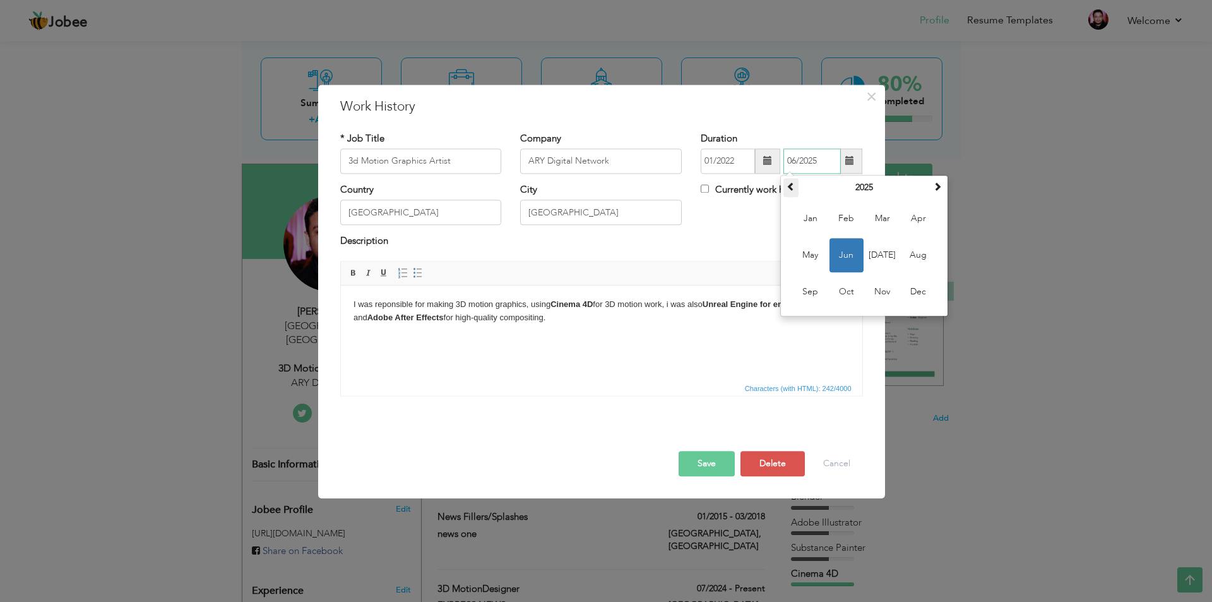
click at [538, 185] on span at bounding box center [791, 186] width 9 height 9
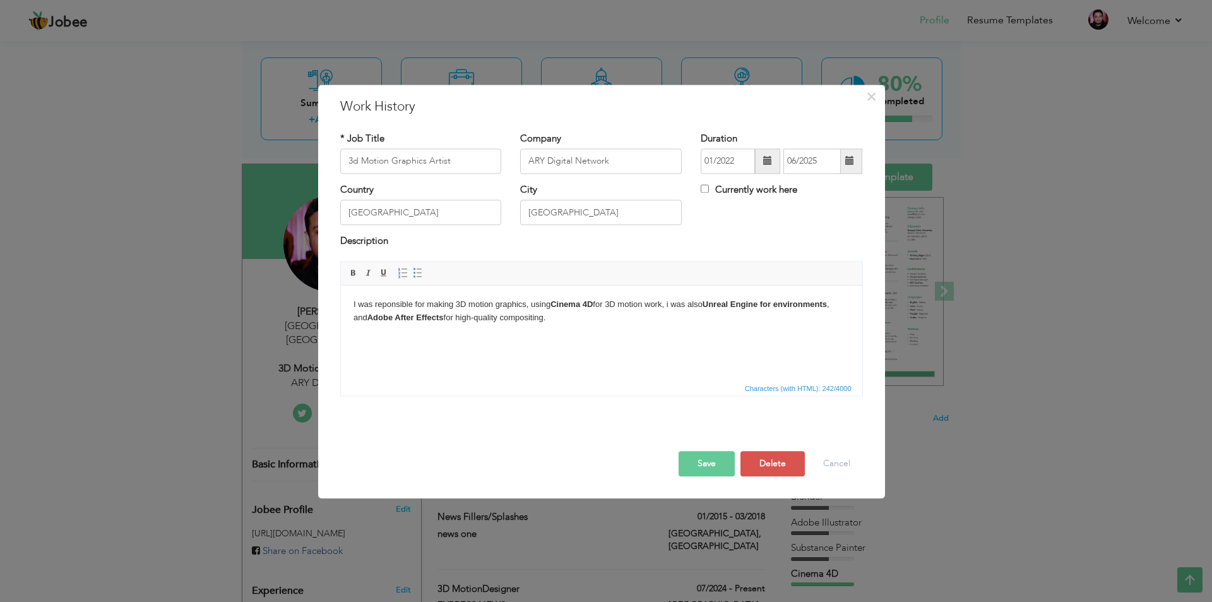
click at [538, 390] on button "Save" at bounding box center [707, 463] width 56 height 25
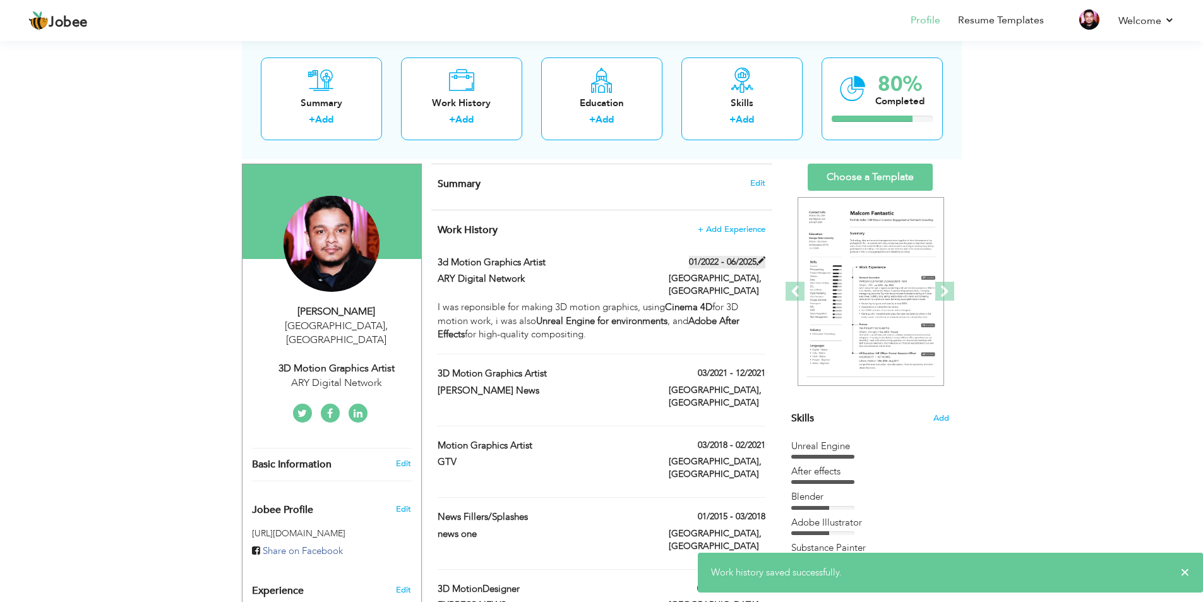
click at [538, 259] on span at bounding box center [760, 260] width 9 height 9
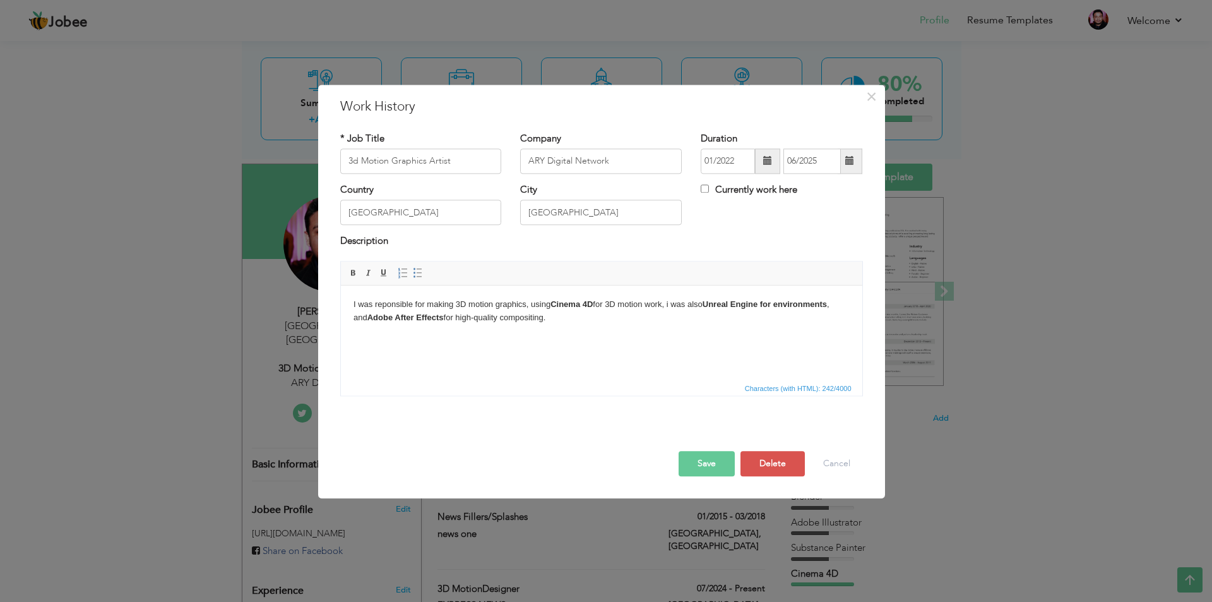
click at [538, 160] on span at bounding box center [850, 160] width 25 height 25
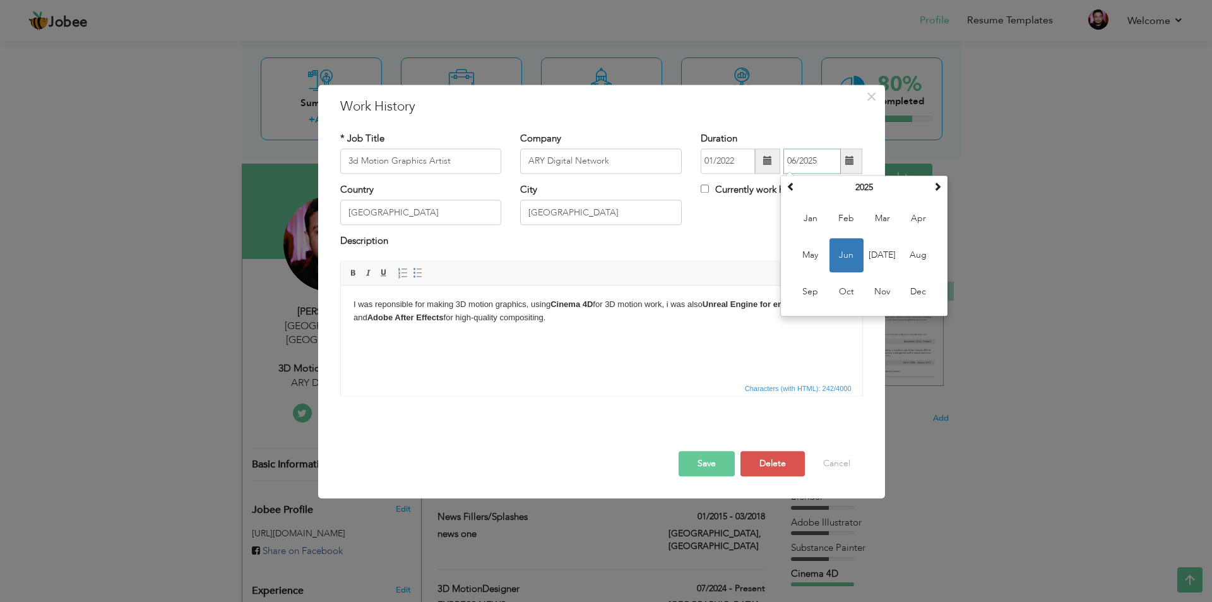
click at [538, 189] on div "June 2025 Su Mo Tu We Th Fr Sa 1 2 3 4 5 6 7 8 9 10 11 12 13 14 15 16 17 18 19 …" at bounding box center [864, 245] width 168 height 141
click at [538, 189] on span at bounding box center [791, 186] width 9 height 9
click at [538, 256] on span "Jun" at bounding box center [846, 255] width 34 height 34
type input "06/2024"
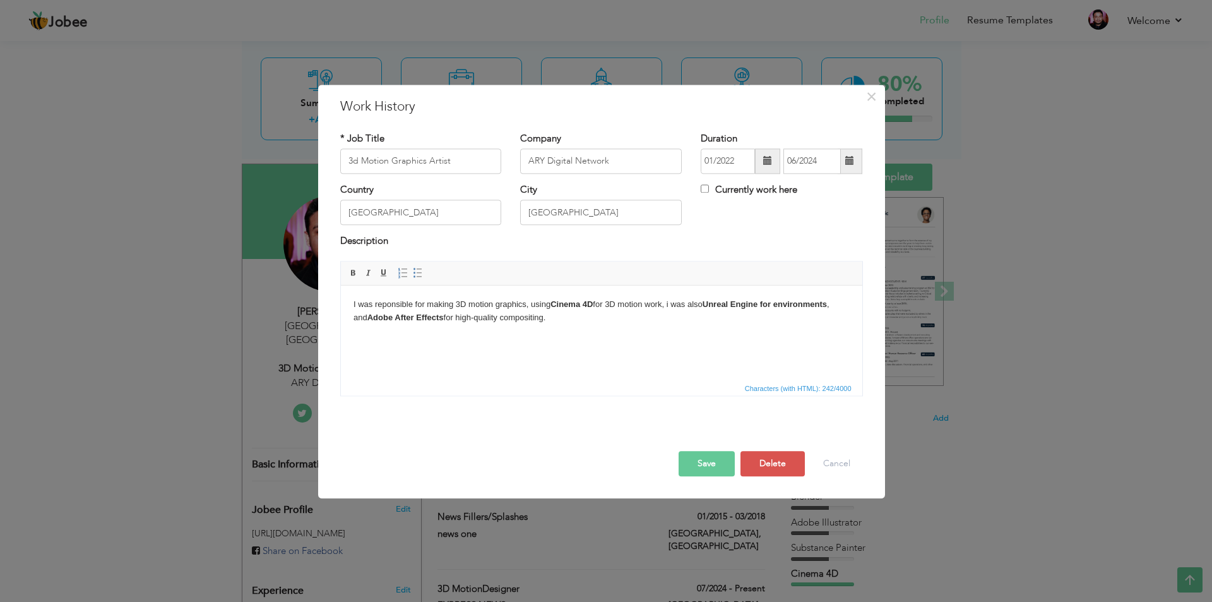
click at [538, 390] on button "Save" at bounding box center [707, 463] width 56 height 25
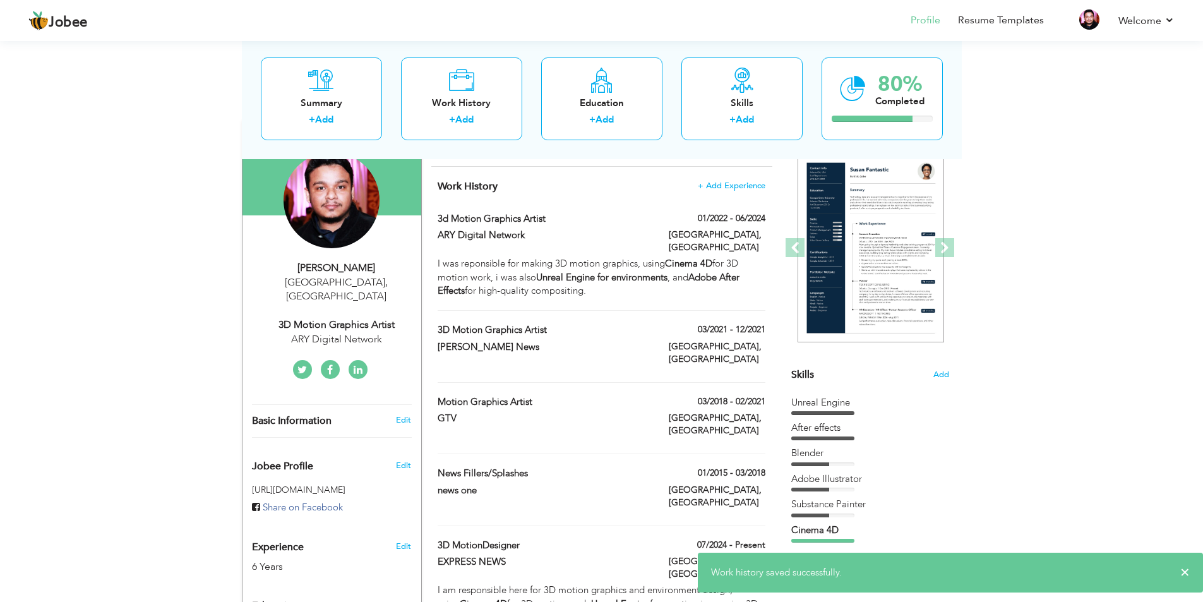
scroll to position [138, 0]
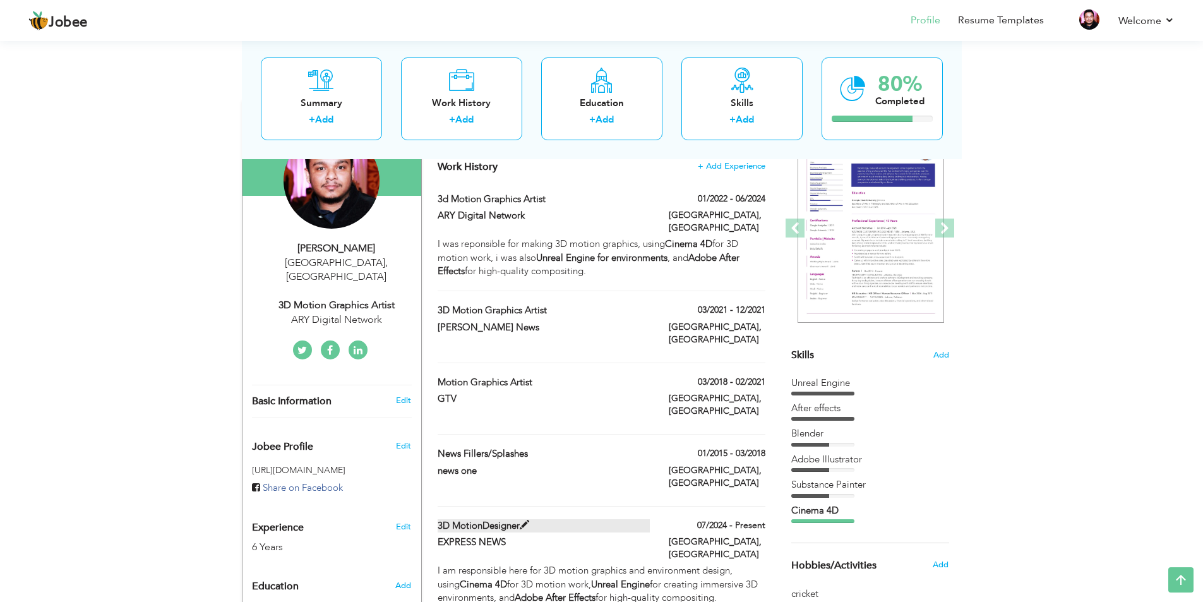
click at [538, 390] on label "3D MotionDesigner" at bounding box center [543, 525] width 212 height 13
type input "3D MotionDesigner"
type input "EXPRESS NEWS"
type input "07/2024"
type input "Karachi."
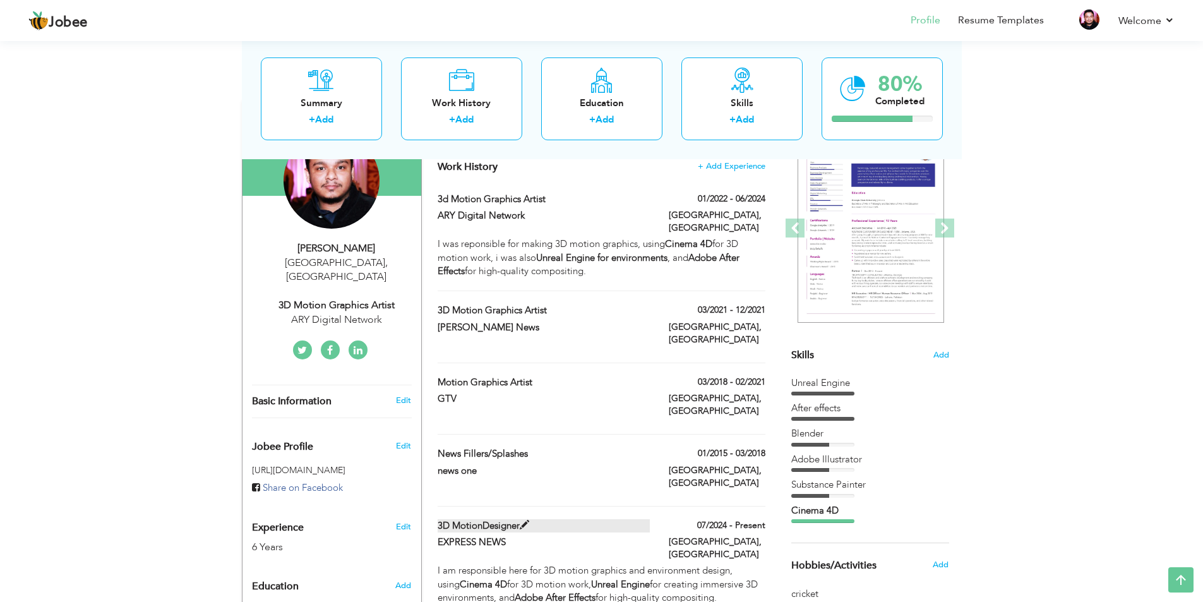
checkbox input "true"
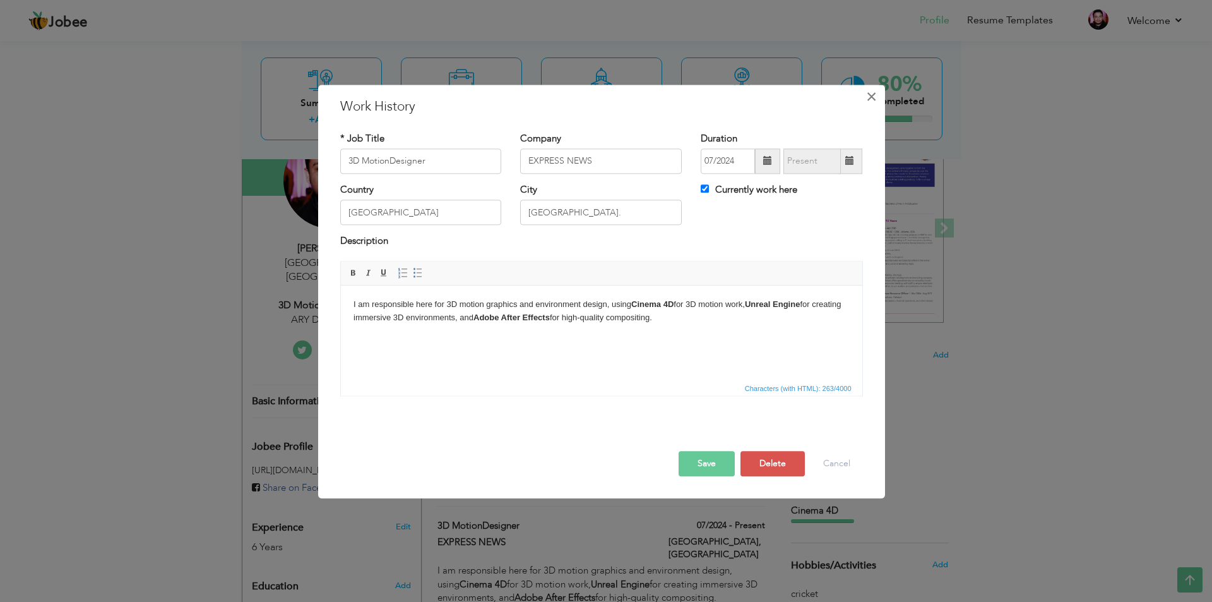
click at [538, 98] on span "×" at bounding box center [871, 96] width 11 height 23
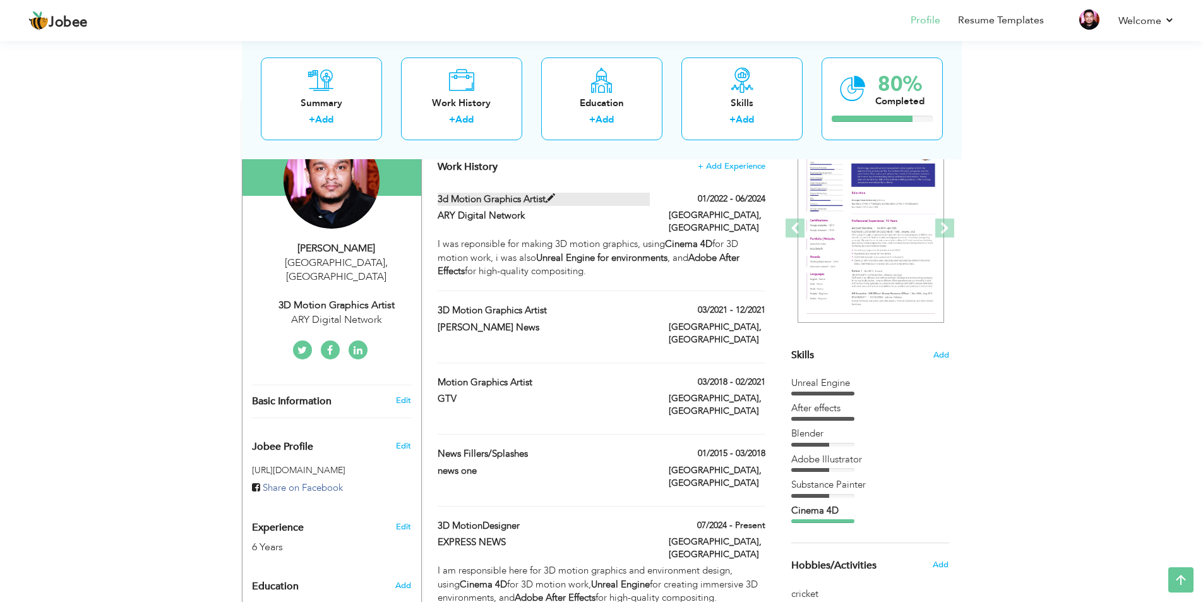
drag, startPoint x: 669, startPoint y: 471, endPoint x: 625, endPoint y: 199, distance: 275.0
click at [538, 199] on div "Work History + Add Experience 3d Motion Graphics Artist 01/2022 - 06/2024 3d Mo…" at bounding box center [601, 379] width 341 height 464
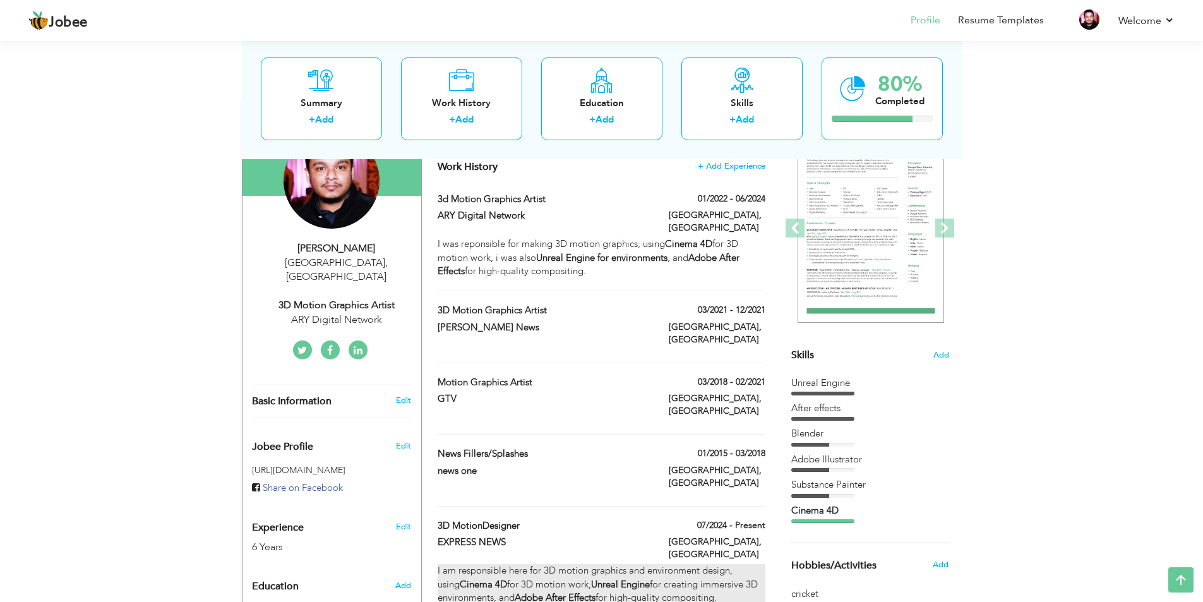
click at [538, 390] on div "I am responsible here for 3D motion graphics and environment design, using Cine…" at bounding box center [600, 584] width 327 height 40
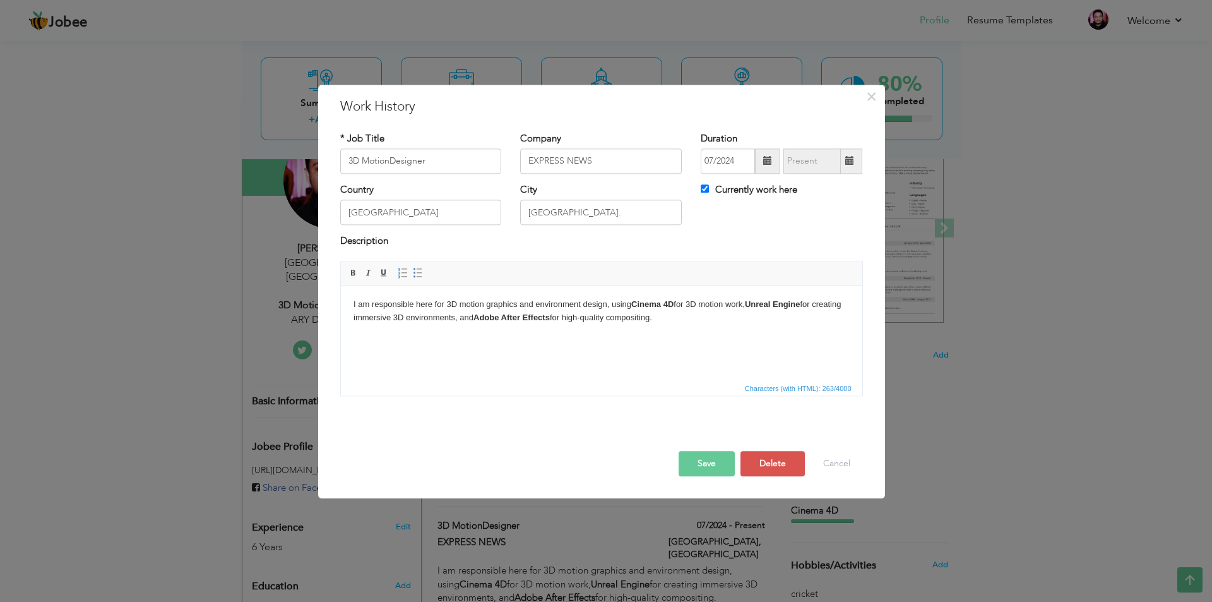
click at [538, 390] on button "Save" at bounding box center [707, 463] width 56 height 25
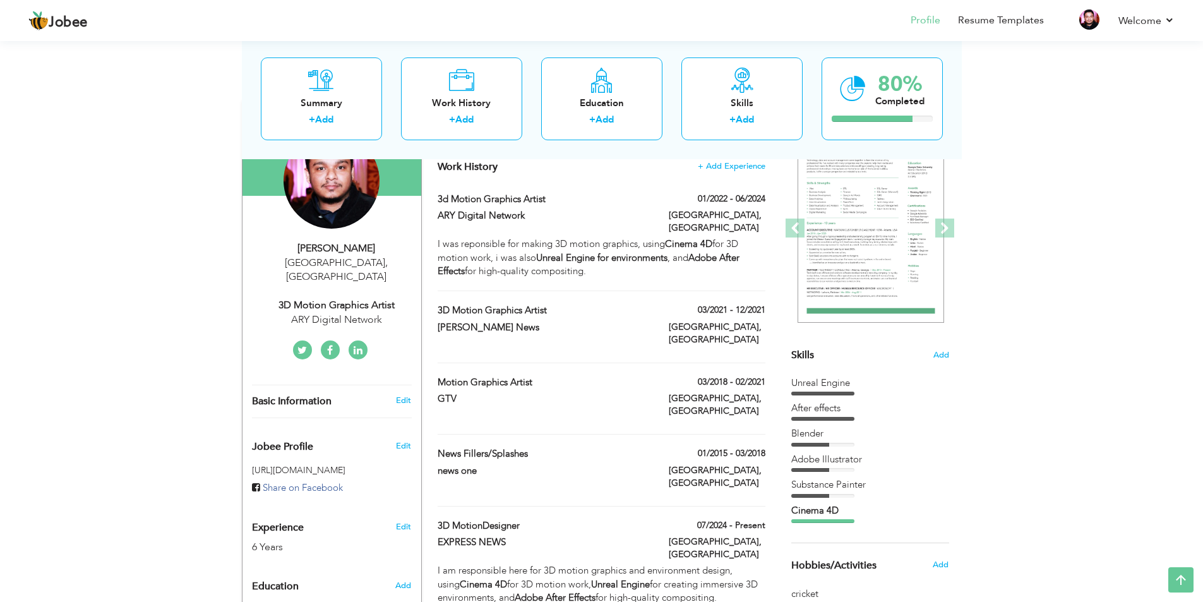
scroll to position [74, 0]
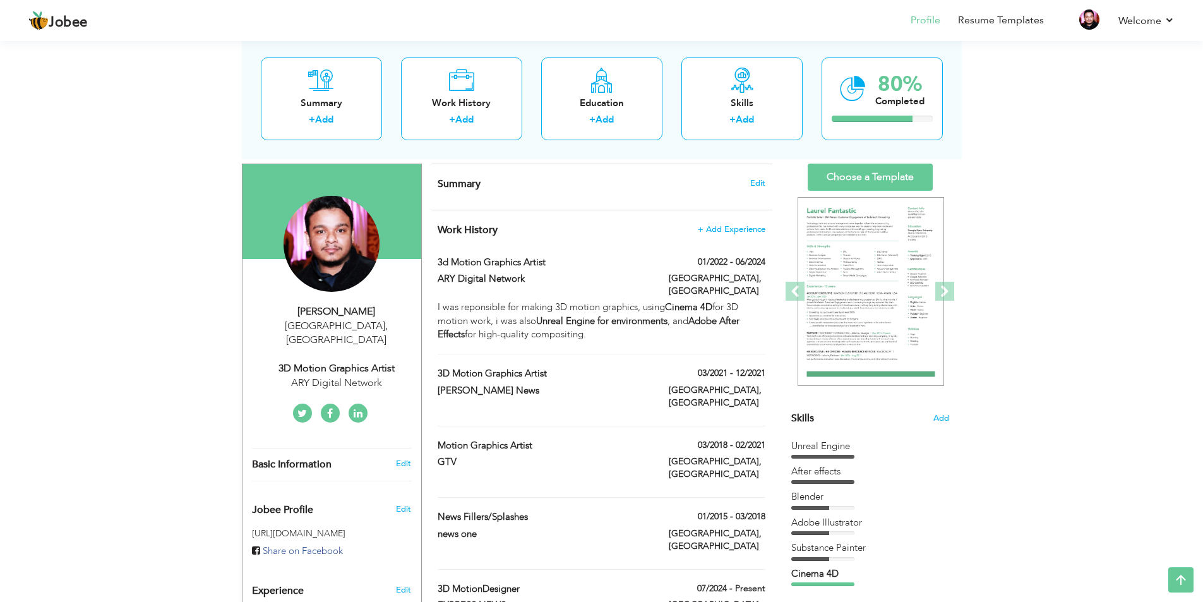
click at [471, 225] on span "Work History" at bounding box center [467, 230] width 60 height 14
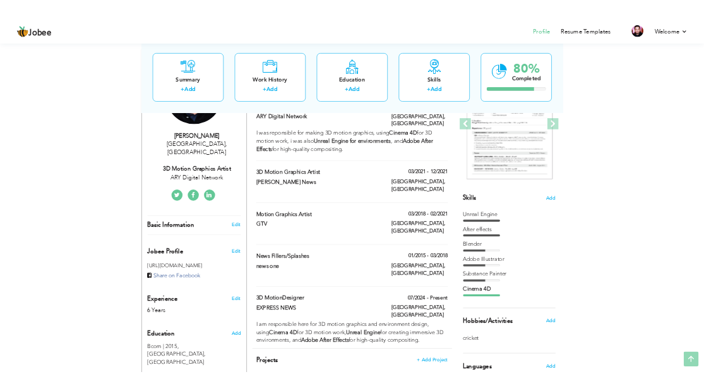
scroll to position [189, 0]
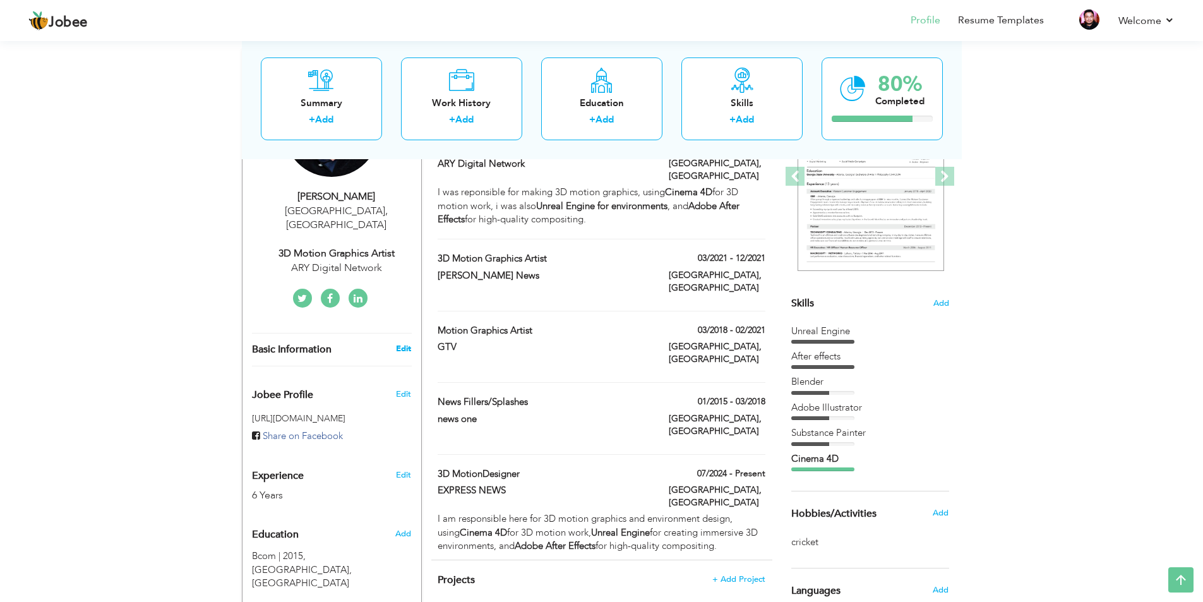
click at [404, 343] on link "Edit" at bounding box center [403, 348] width 15 height 11
type input "mohsin"
type input "nishat"
type input "+923139902050"
select select "number:166"
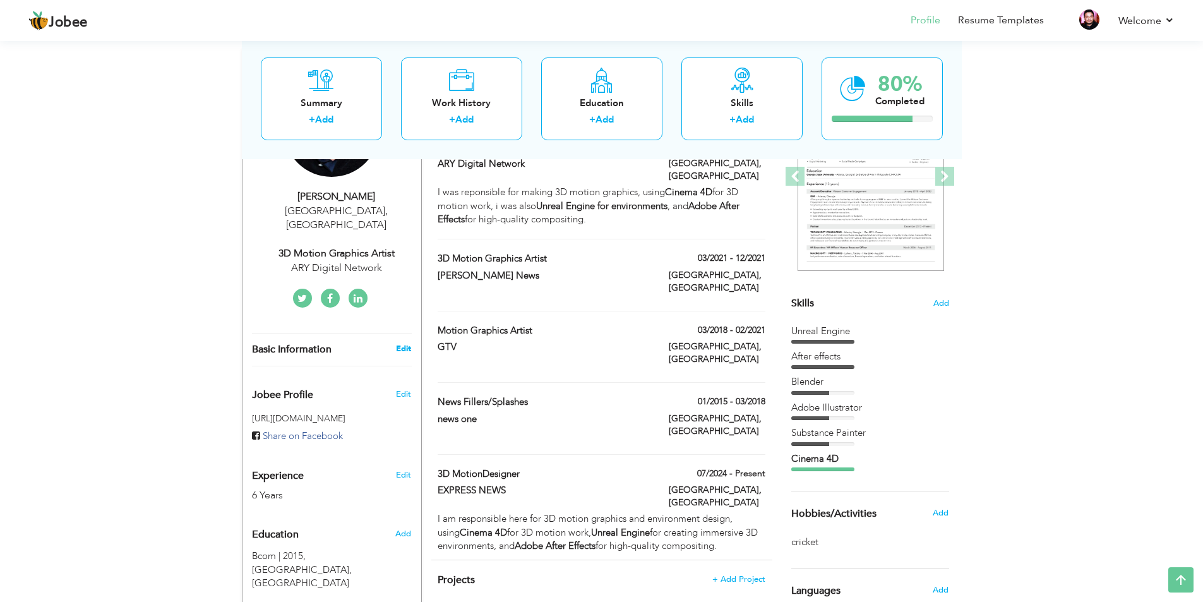
type input "Karachi"
select select "number:8"
type input "ARY Digital Network"
type input "3D Motion Graphics Artist"
type input "https://www.linkedin.com/in/mohsin-nishat-2a0b80134/"
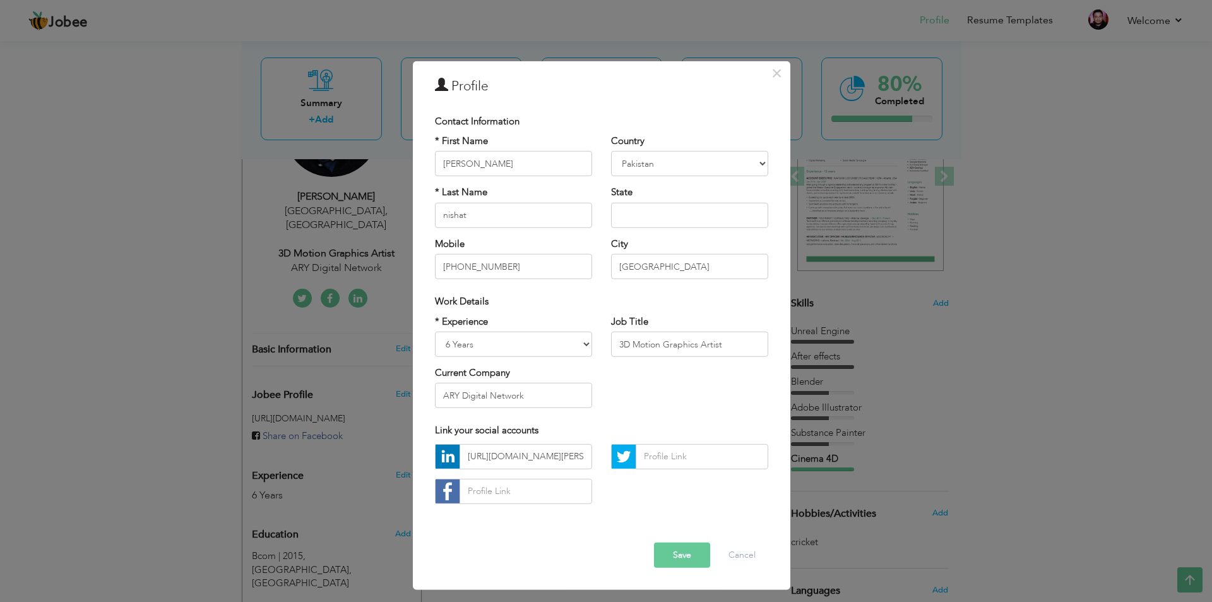
click at [538, 390] on button "Save" at bounding box center [682, 554] width 56 height 25
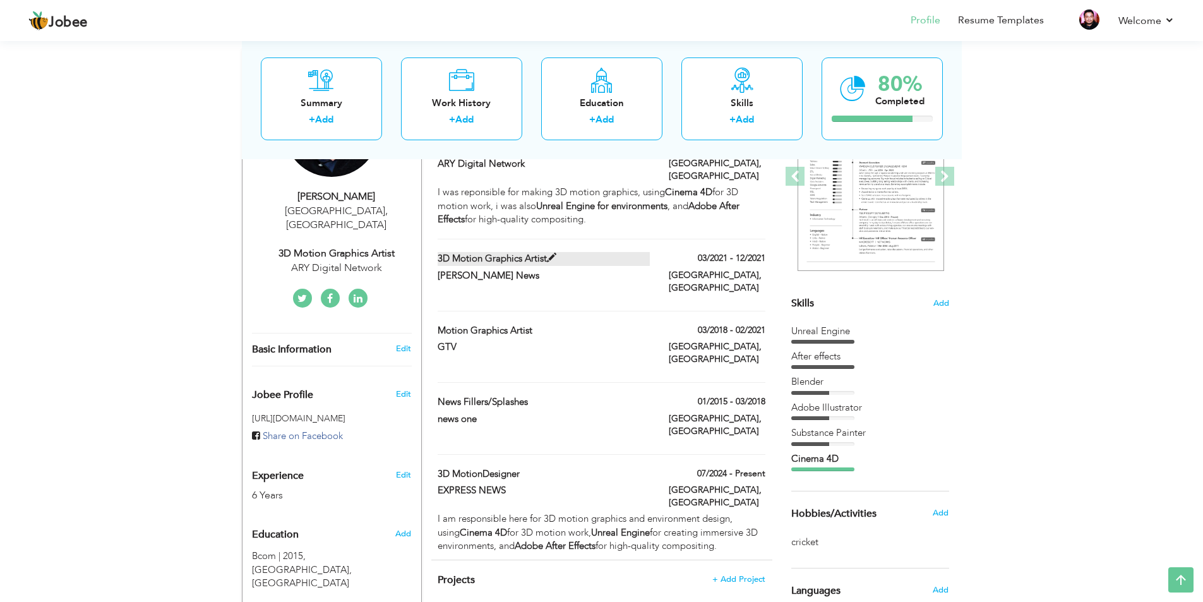
click at [538, 253] on span at bounding box center [551, 257] width 9 height 9
type input "3D Motion Graphics Artist"
type input "Dawn News"
type input "03/2021"
type input "12/2021"
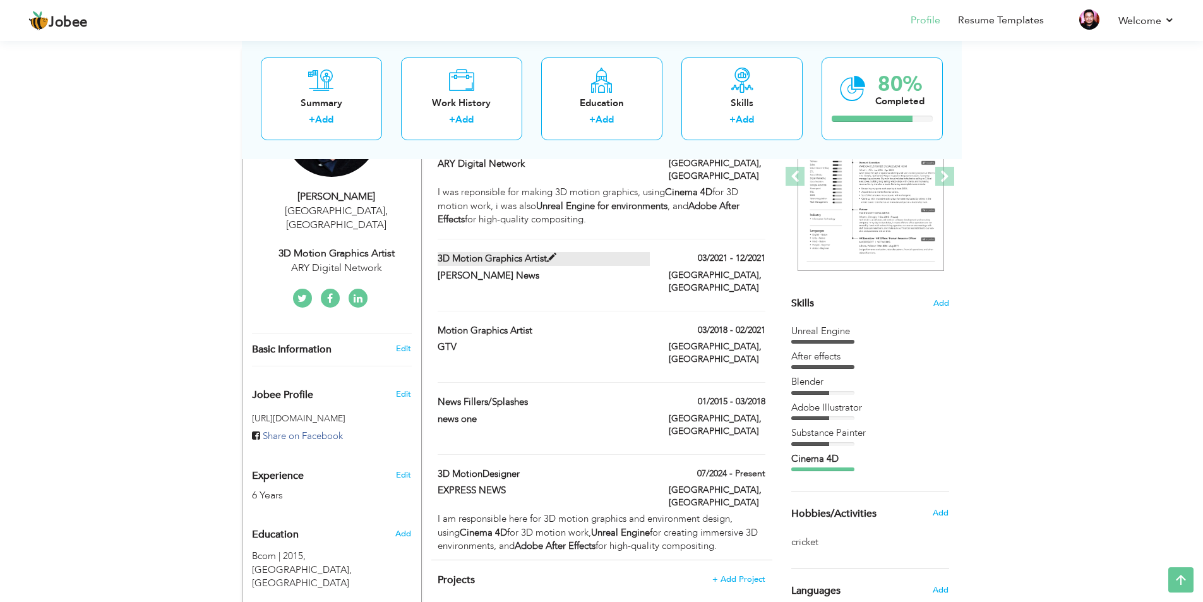
type input "Karachi"
checkbox input "false"
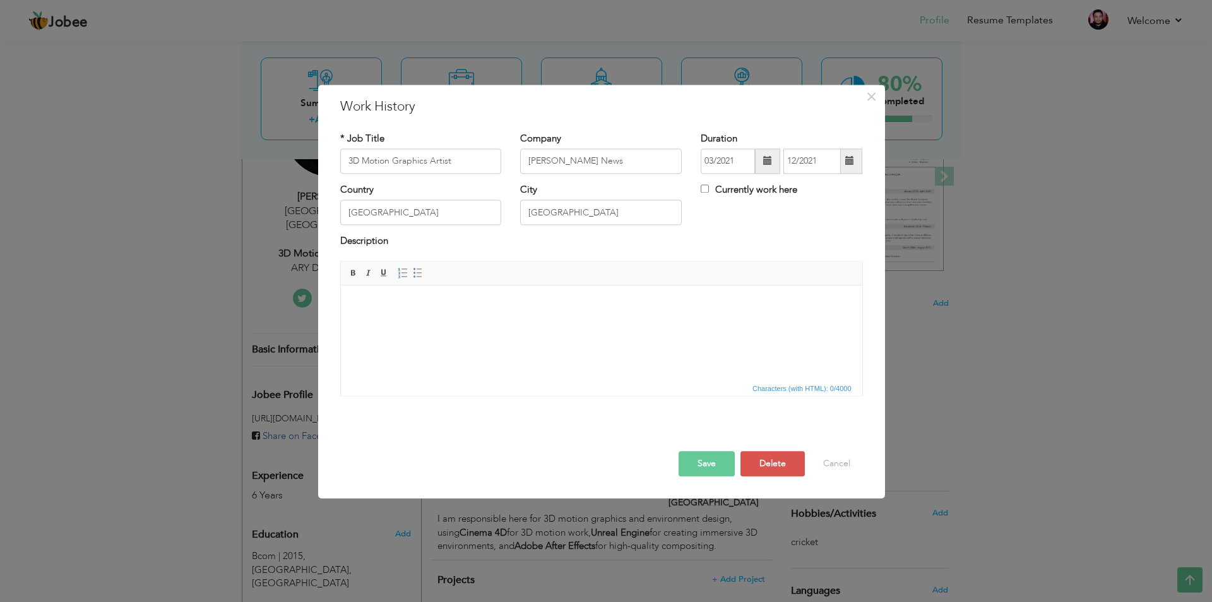
click at [451, 307] on body at bounding box center [601, 304] width 496 height 13
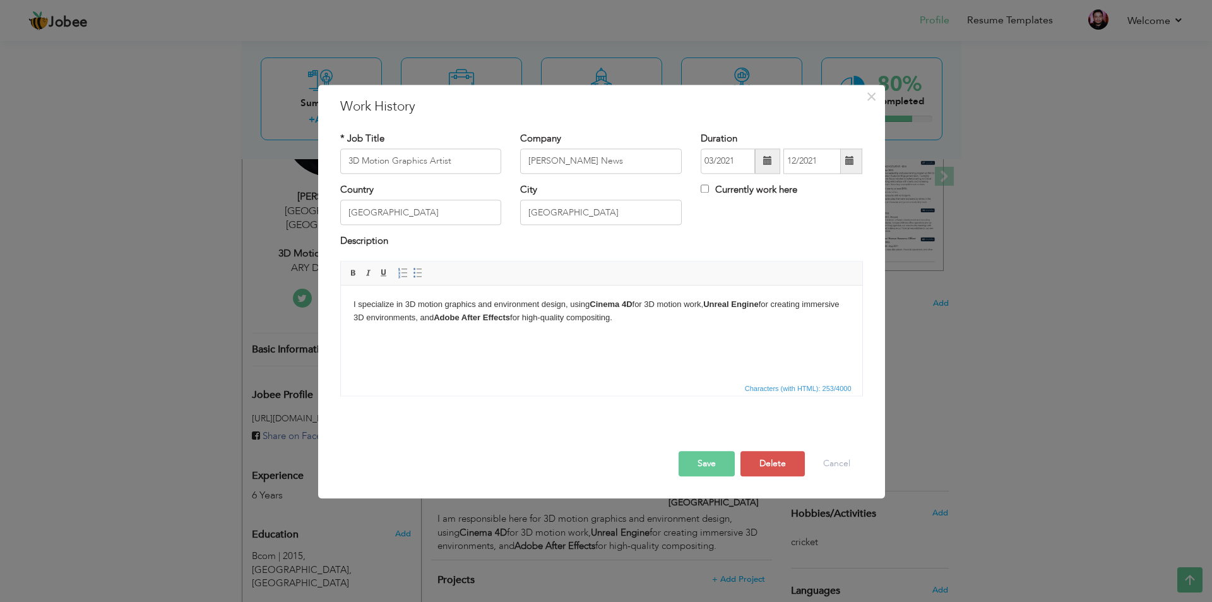
drag, startPoint x: 405, startPoint y: 316, endPoint x: 706, endPoint y: 293, distance: 302.6
click at [538, 293] on html "I specialize in 3D motion graphics and environment design, using Cinema 4D for …" at bounding box center [600, 311] width 521 height 52
drag, startPoint x: 394, startPoint y: 303, endPoint x: 357, endPoint y: 307, distance: 36.9
click at [357, 307] on body "I specialize in 3D motion graphics and environment design, using Cinema 4D for …" at bounding box center [601, 311] width 496 height 27
drag, startPoint x: 427, startPoint y: 306, endPoint x: 417, endPoint y: 304, distance: 9.7
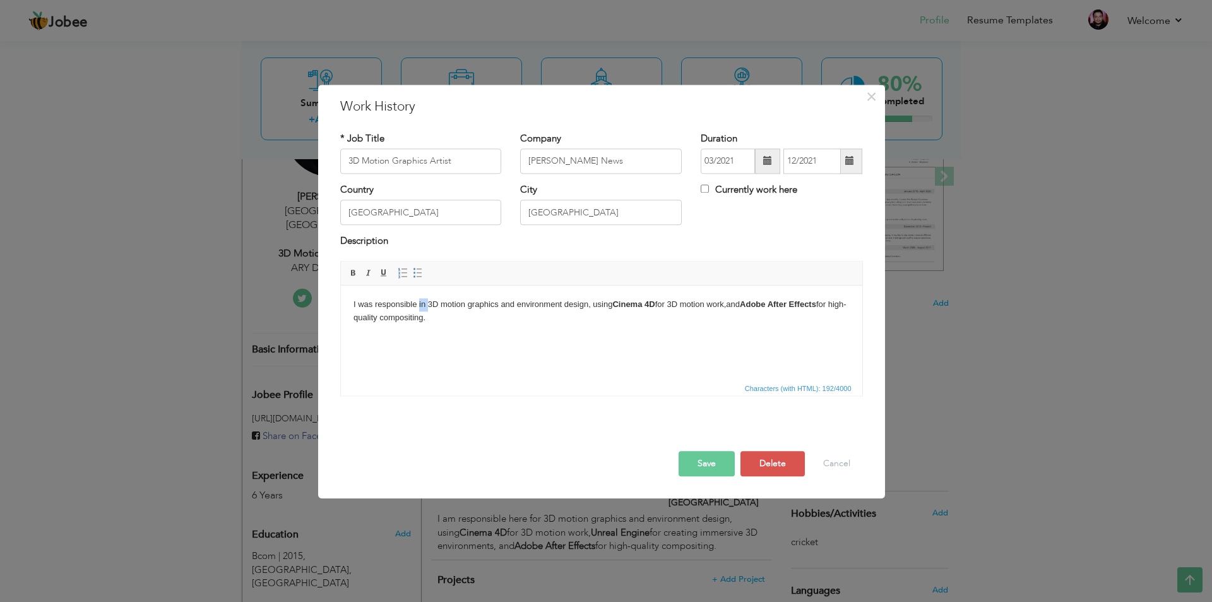
click at [417, 304] on body "I was responsible in 3D motion graphics and environment design, using Cinema 4D…" at bounding box center [601, 311] width 496 height 27
drag, startPoint x: 591, startPoint y: 302, endPoint x: 502, endPoint y: 307, distance: 89.2
click at [502, 307] on body "I was responsible for 3D motion graphics and environment design, using Cinema 4…" at bounding box center [601, 311] width 496 height 27
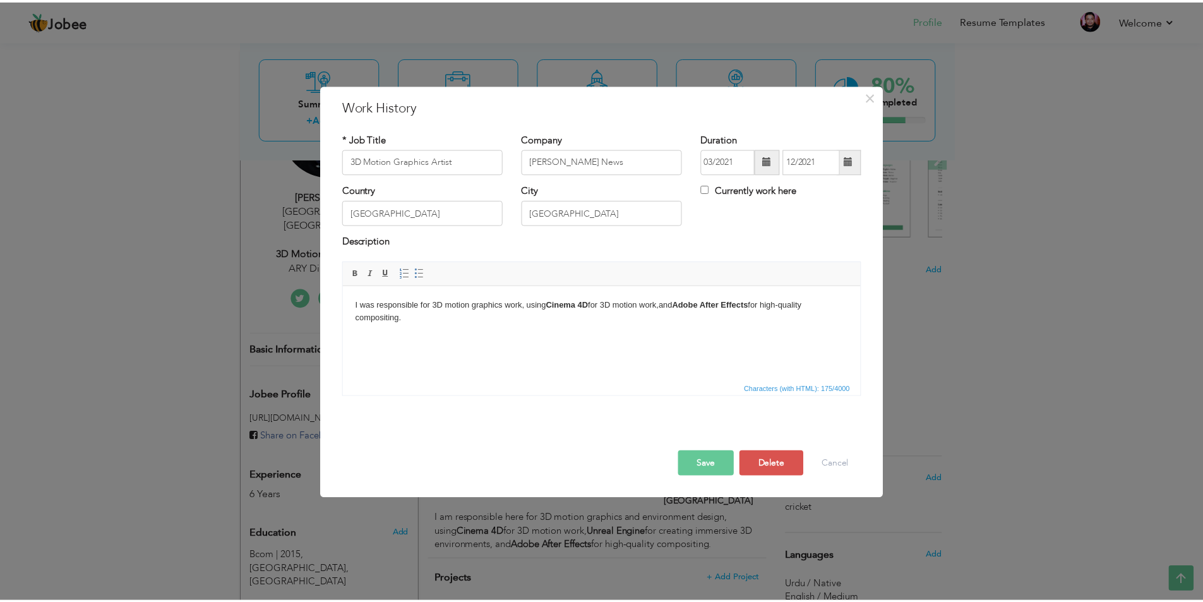
scroll to position [0, 0]
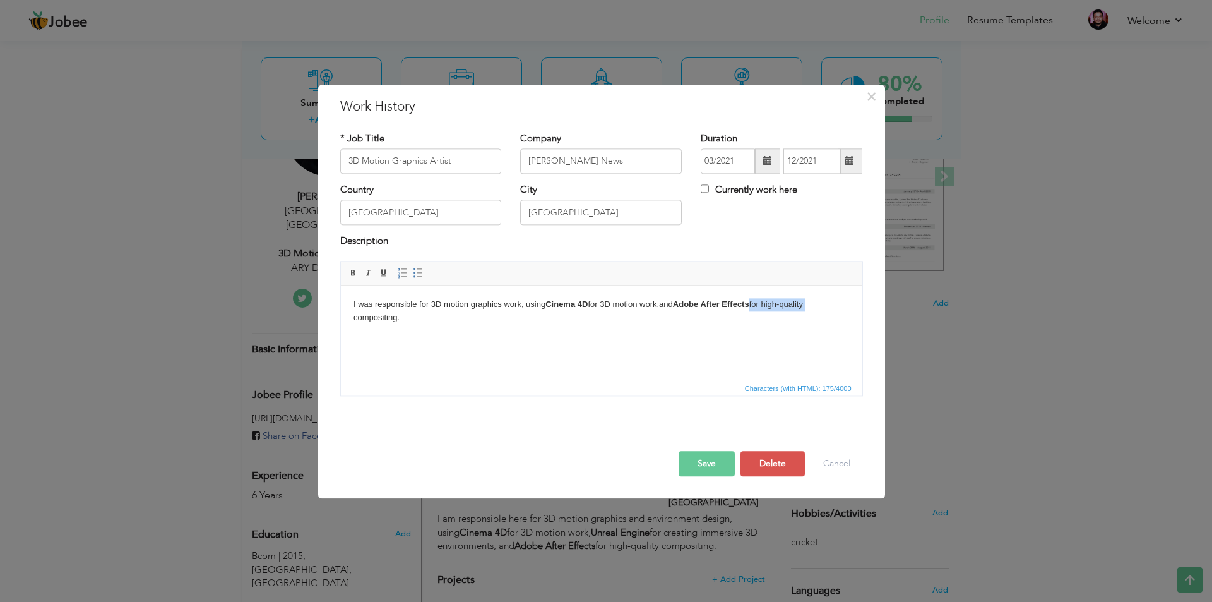
drag, startPoint x: 811, startPoint y: 302, endPoint x: 758, endPoint y: 303, distance: 52.4
click at [538, 303] on body "I was responsible for 3D motion graphics work, using Cinema 4D for 3D motion wo…" at bounding box center [601, 311] width 496 height 27
click at [538, 390] on button "Save" at bounding box center [707, 463] width 56 height 25
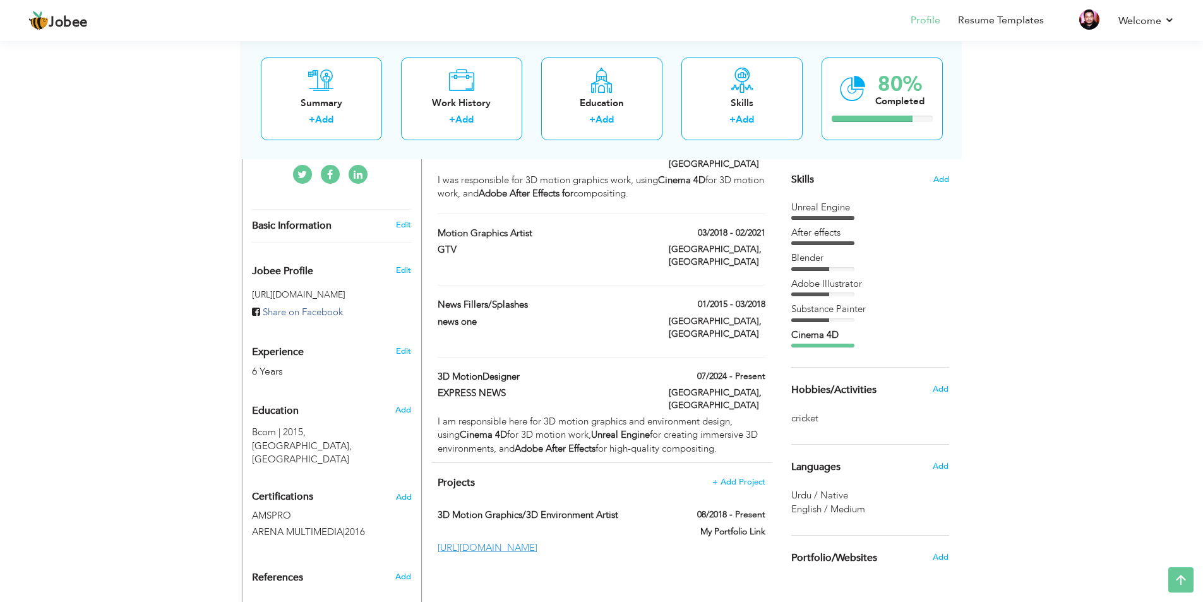
scroll to position [252, 0]
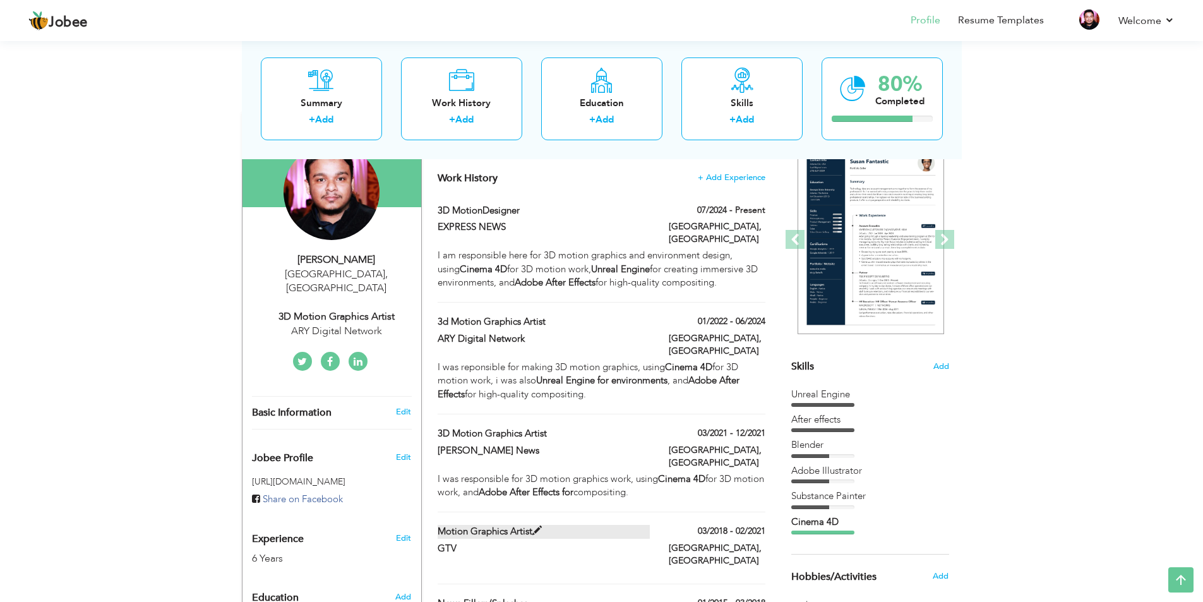
scroll to position [63, 0]
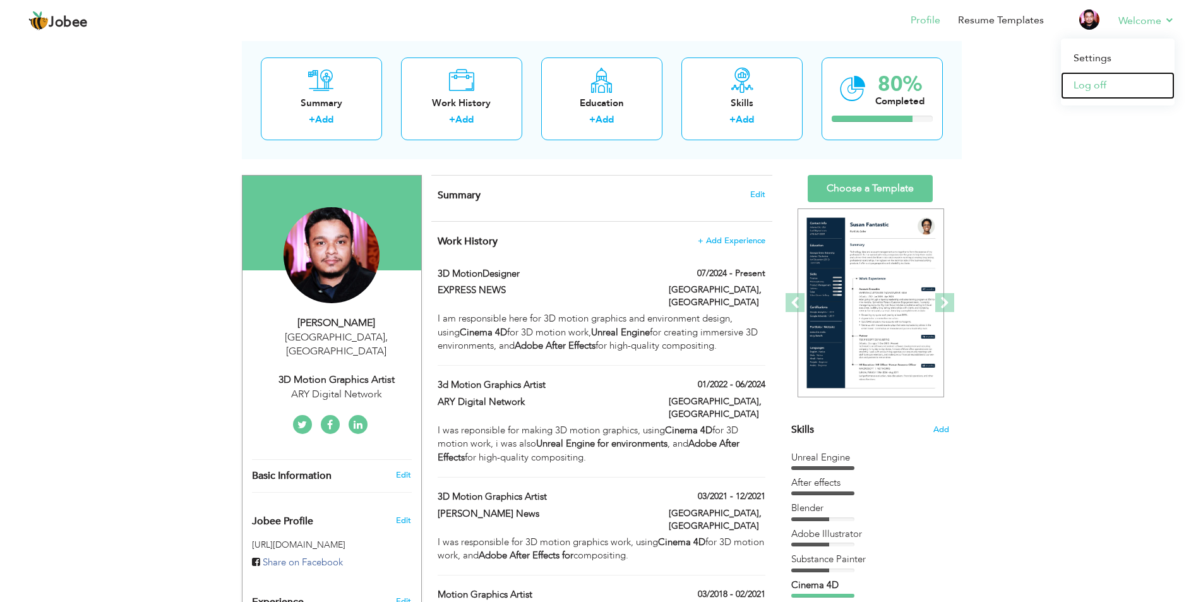
click at [1098, 80] on link "Log off" at bounding box center [1117, 85] width 114 height 27
